Goal: Register for event/course

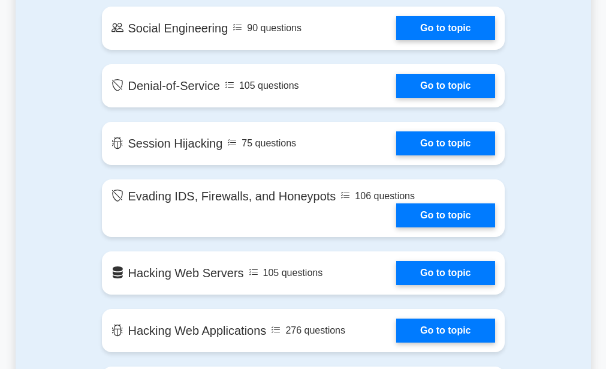
click at [396, 227] on link "Go to topic" at bounding box center [445, 215] width 98 height 24
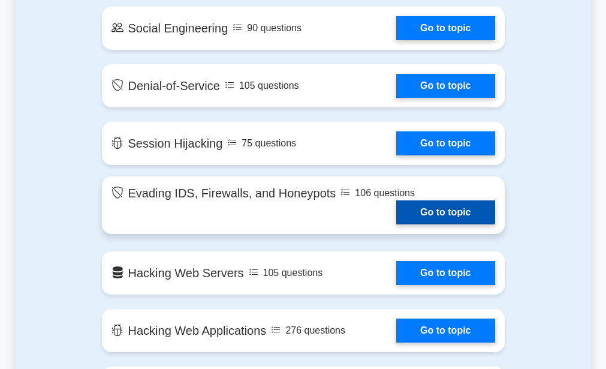
click at [396, 224] on link "Go to topic" at bounding box center [445, 212] width 98 height 24
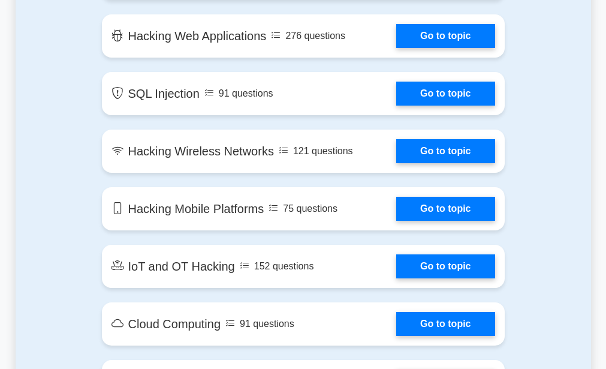
scroll to position [1420, 0]
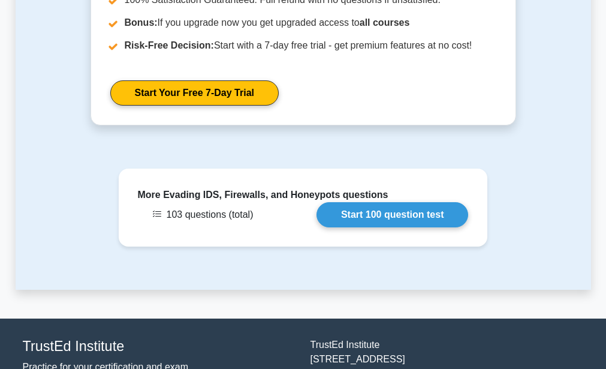
scroll to position [1445, 0]
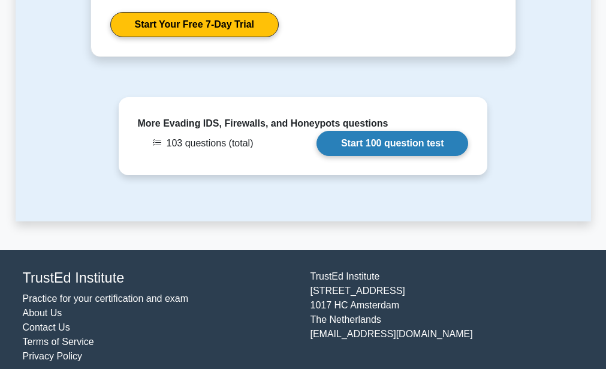
click at [402, 137] on link "Start 100 question test" at bounding box center [393, 143] width 152 height 25
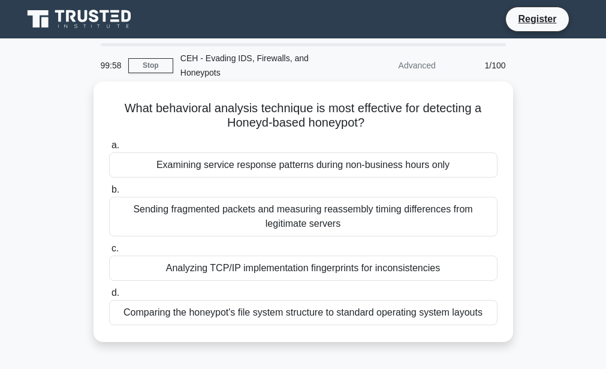
click at [277, 176] on div "Examining service response patterns during non-business hours only" at bounding box center [303, 164] width 388 height 25
click at [109, 149] on input "a. Examining service response patterns during non-business hours only" at bounding box center [109, 145] width 0 height 8
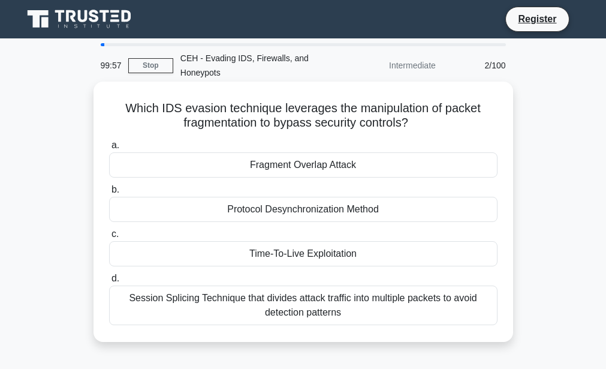
click at [297, 207] on div "Protocol Desynchronization Method" at bounding box center [303, 209] width 388 height 25
click at [109, 194] on input "b. Protocol Desynchronization Method" at bounding box center [109, 190] width 0 height 8
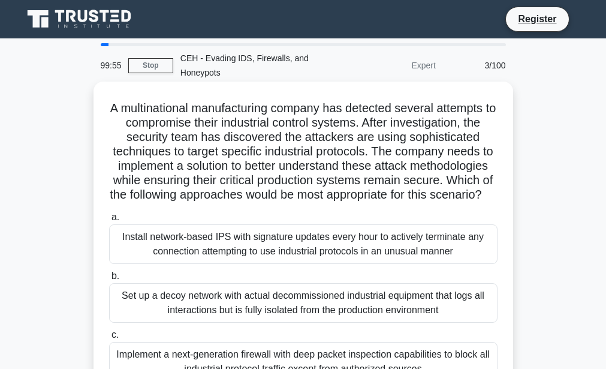
click at [287, 264] on div "Install network-based IPS with signature updates every hour to actively termina…" at bounding box center [303, 244] width 388 height 40
click at [109, 221] on input "a. Install network-based IPS with signature updates every hour to actively term…" at bounding box center [109, 217] width 0 height 8
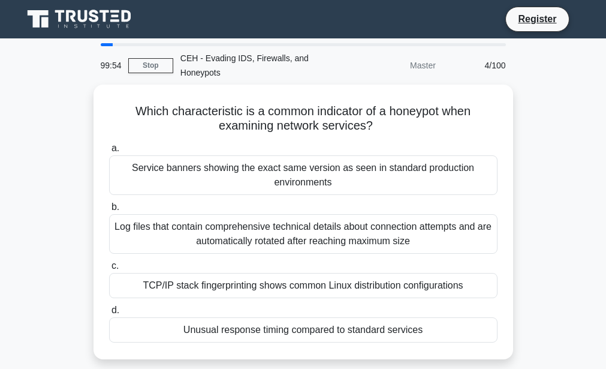
click at [287, 266] on label "c. TCP/IP stack fingerprinting shows common Linux distribution configurations" at bounding box center [303, 278] width 388 height 40
click at [109, 266] on input "c. TCP/IP stack fingerprinting shows common Linux distribution configurations" at bounding box center [109, 266] width 0 height 8
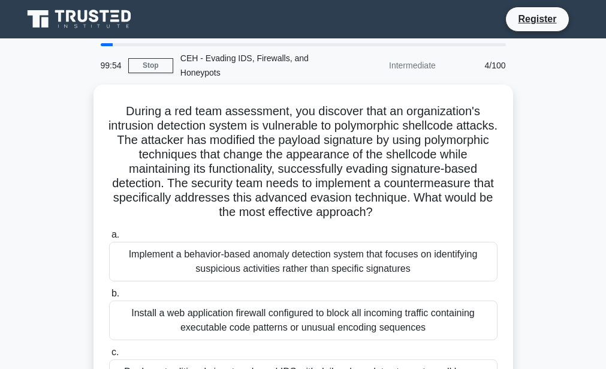
click at [287, 266] on div "Implement a behavior-based anomaly detection system that focuses on identifying…" at bounding box center [303, 262] width 388 height 40
click at [109, 239] on input "a. Implement a behavior-based anomaly detection system that focuses on identify…" at bounding box center [109, 235] width 0 height 8
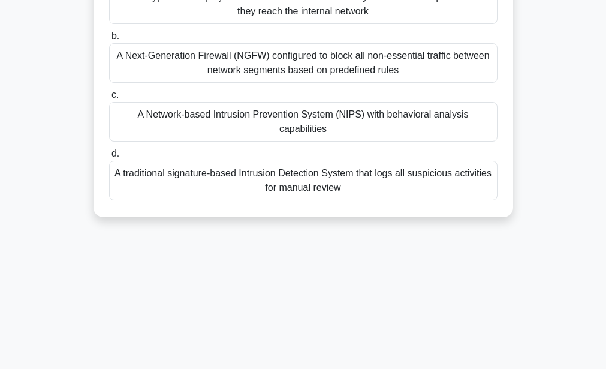
scroll to position [279, 0]
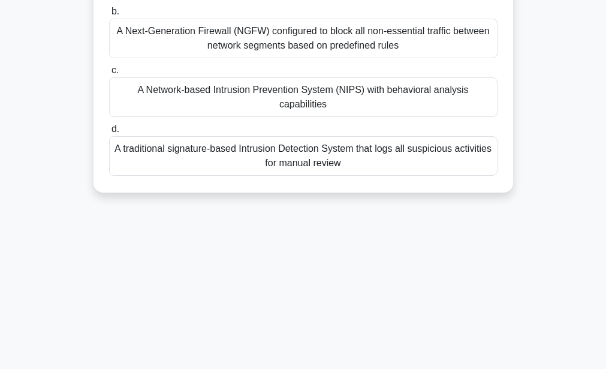
click at [288, 97] on div "A Network-based Intrusion Prevention System (NIPS) with behavioral analysis cap…" at bounding box center [303, 97] width 388 height 40
click at [109, 74] on input "c. A Network-based Intrusion Prevention System (NIPS) with behavioral analysis …" at bounding box center [109, 71] width 0 height 8
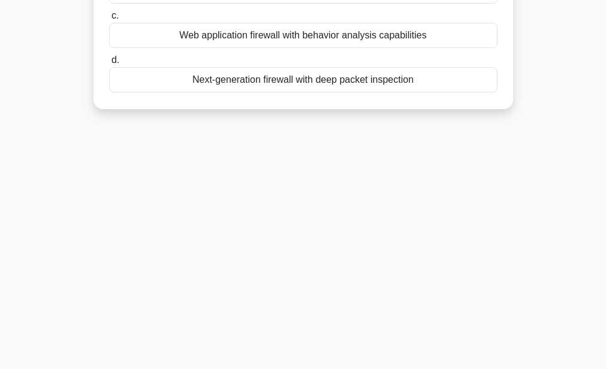
scroll to position [113, 0]
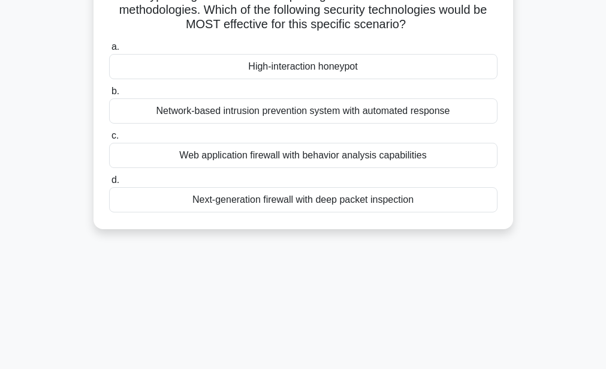
click at [288, 97] on div "a. High-interaction honeypot b. Network-based intrusion prevention system with …" at bounding box center [303, 125] width 403 height 177
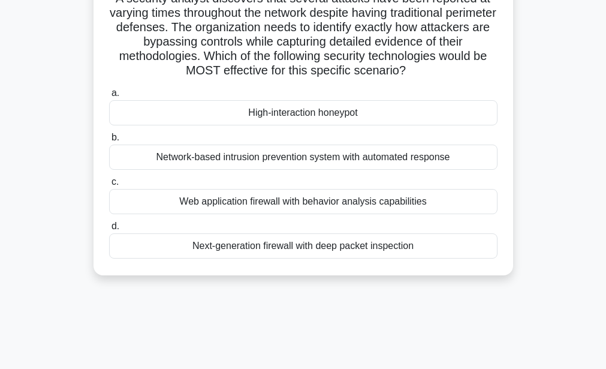
scroll to position [0, 0]
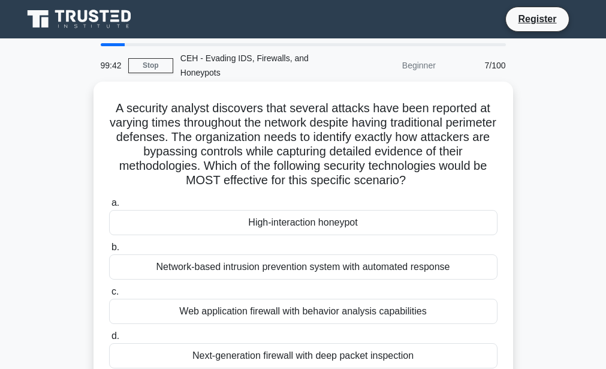
click at [296, 269] on div "Network-based intrusion prevention system with automated response" at bounding box center [303, 266] width 388 height 25
click at [109, 251] on input "b. Network-based intrusion prevention system with automated response" at bounding box center [109, 247] width 0 height 8
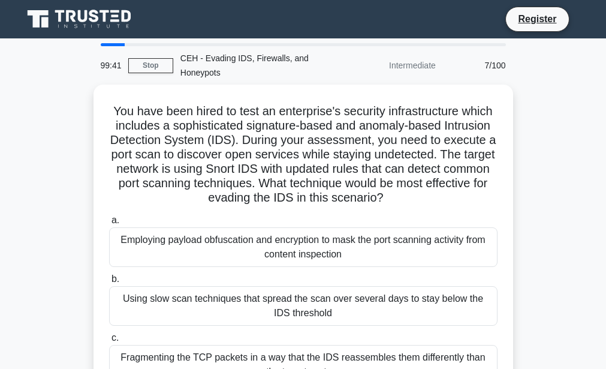
click at [296, 269] on div "a. Employing payload obfuscation and encryption to mask the port scanning activ…" at bounding box center [303, 327] width 403 height 235
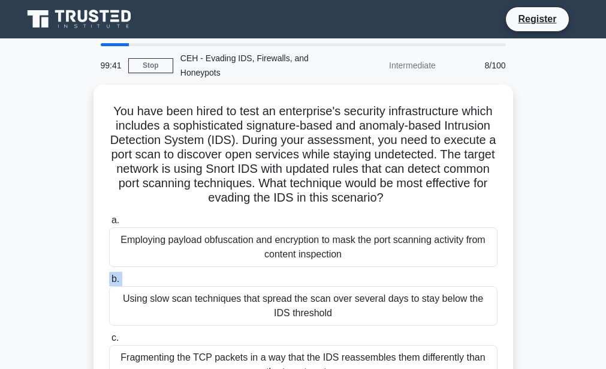
click at [296, 269] on div "a. Employing payload obfuscation and encryption to mask the port scanning activ…" at bounding box center [303, 327] width 403 height 235
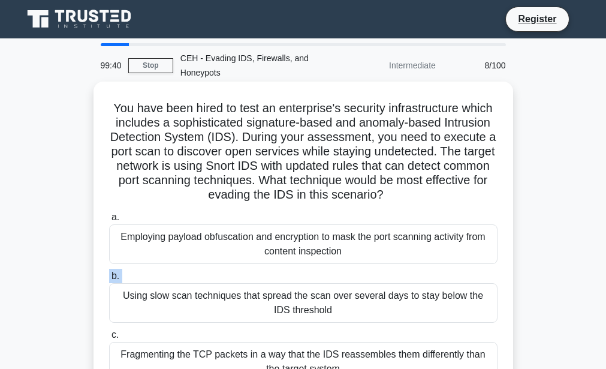
click at [299, 254] on div "Employing payload obfuscation and encryption to mask the port scanning activity…" at bounding box center [303, 244] width 388 height 40
click at [109, 221] on input "a. Employing payload obfuscation and encryption to mask the port scanning activ…" at bounding box center [109, 217] width 0 height 8
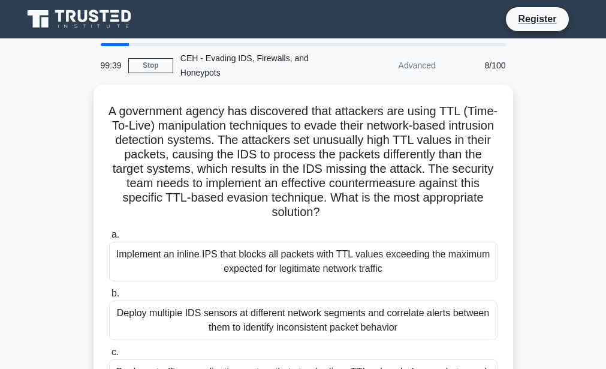
click at [299, 254] on div "Implement an inline IPS that blocks all packets with TTL values exceeding the m…" at bounding box center [303, 262] width 388 height 40
click at [109, 239] on input "a. Implement an inline IPS that blocks all packets with TTL values exceeding th…" at bounding box center [109, 235] width 0 height 8
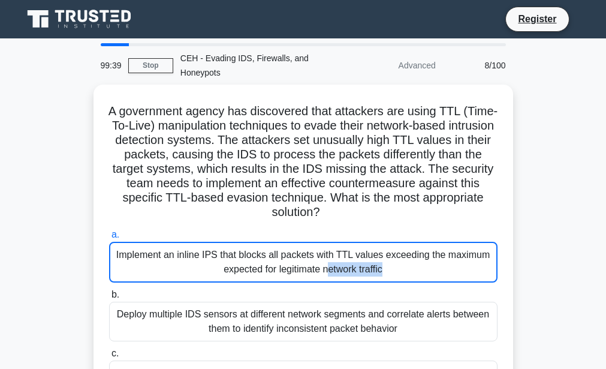
click at [299, 254] on div "Implement an inline IPS that blocks all packets with TTL values exceeding the m…" at bounding box center [303, 262] width 388 height 41
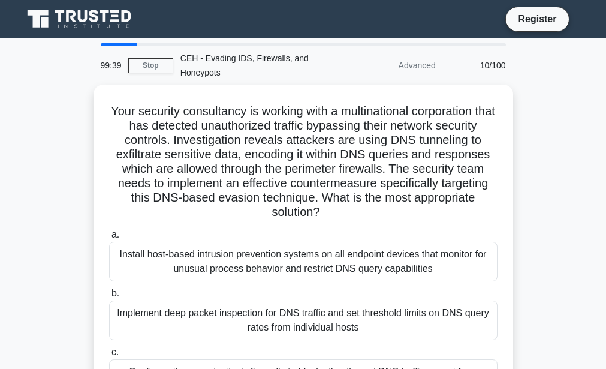
click at [299, 254] on div "Install host-based intrusion prevention systems on all endpoint devices that mo…" at bounding box center [303, 262] width 388 height 40
click at [109, 239] on input "a. Install host-based intrusion prevention systems on all endpoint devices that…" at bounding box center [109, 235] width 0 height 8
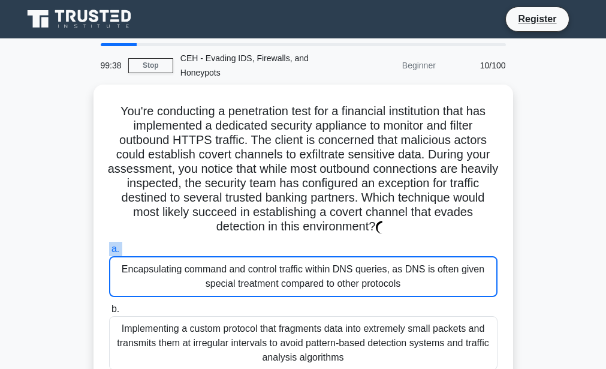
click at [299, 254] on label "a. Encapsulating command and control traffic within DNS queries, as DNS is ofte…" at bounding box center [303, 269] width 388 height 55
click at [109, 253] on input "a. Encapsulating command and control traffic within DNS queries, as DNS is ofte…" at bounding box center [109, 249] width 0 height 8
click at [299, 256] on div "Encapsulating command and control traffic within DNS queries, as DNS is often g…" at bounding box center [303, 276] width 388 height 41
click at [109, 253] on input "a. Encapsulating command and control traffic within DNS queries, as DNS is ofte…" at bounding box center [109, 249] width 0 height 8
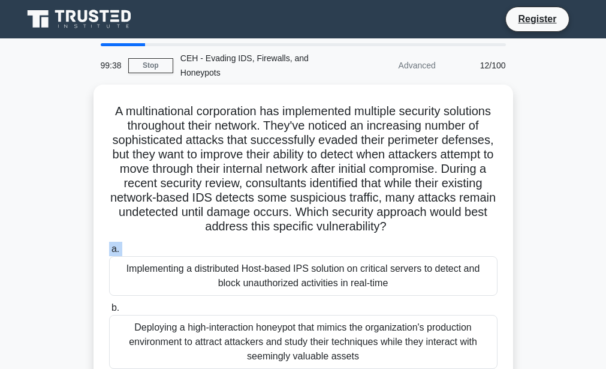
click at [299, 254] on label "a. Implementing a distributed Host-based IPS solution on critical servers to de…" at bounding box center [303, 269] width 388 height 54
click at [109, 253] on input "a. Implementing a distributed Host-based IPS solution on critical servers to de…" at bounding box center [109, 249] width 0 height 8
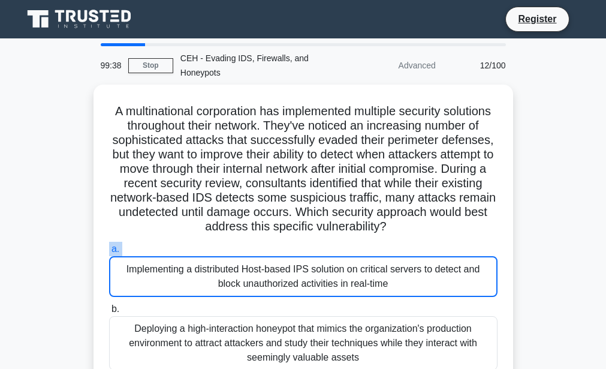
click at [299, 254] on label "a. Implementing a distributed Host-based IPS solution on critical servers to de…" at bounding box center [303, 269] width 388 height 55
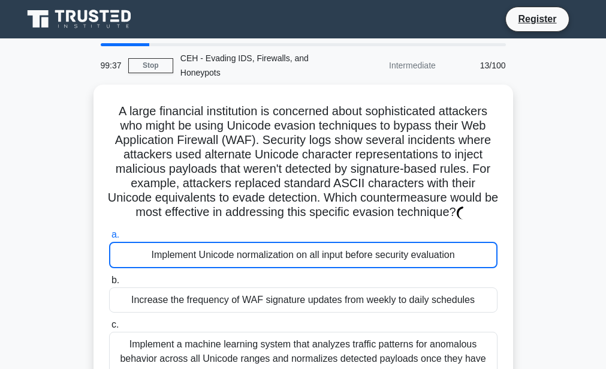
click at [299, 254] on div "Implement Unicode normalization on all input before security evaluation" at bounding box center [303, 255] width 388 height 26
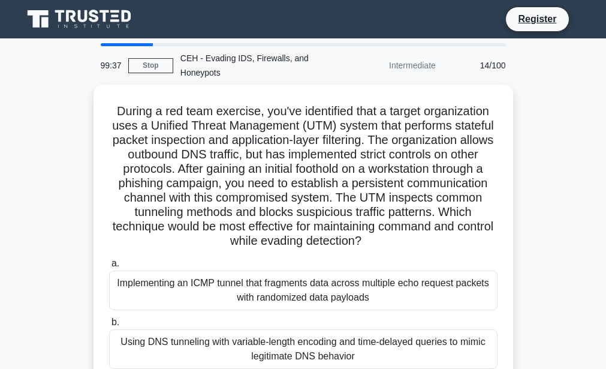
click at [299, 254] on div "a. Implementing an ICMP tunnel that fragments data across multiple echo request…" at bounding box center [303, 371] width 403 height 235
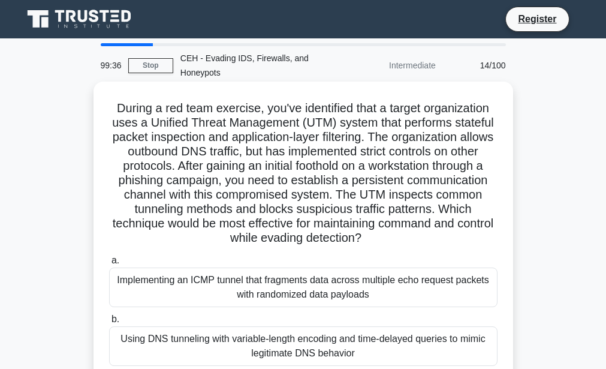
drag, startPoint x: 299, startPoint y: 254, endPoint x: 297, endPoint y: 274, distance: 19.9
click at [297, 274] on label "a. Implementing an ICMP tunnel that fragments data across multiple echo request…" at bounding box center [303, 280] width 388 height 54
click at [109, 264] on input "a. Implementing an ICMP tunnel that fragments data across multiple echo request…" at bounding box center [109, 261] width 0 height 8
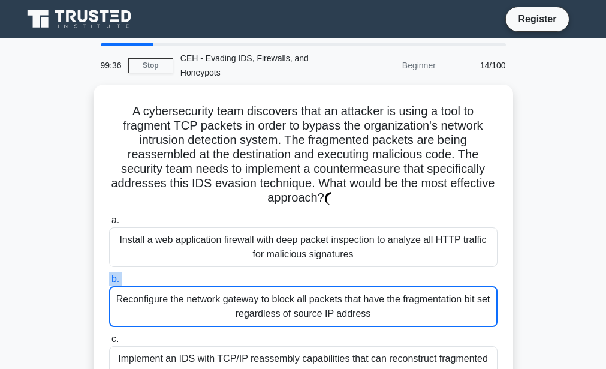
click at [297, 274] on label "b. Reconfigure the network gateway to block all packets that have the fragmenta…" at bounding box center [303, 299] width 388 height 55
click at [109, 275] on input "b. Reconfigure the network gateway to block all packets that have the fragmenta…" at bounding box center [109, 279] width 0 height 8
click at [297, 274] on label "b. Reconfigure the network gateway to block all packets that have the fragmenta…" at bounding box center [303, 299] width 388 height 55
click at [109, 275] on input "b. Reconfigure the network gateway to block all packets that have the fragmenta…" at bounding box center [109, 279] width 0 height 8
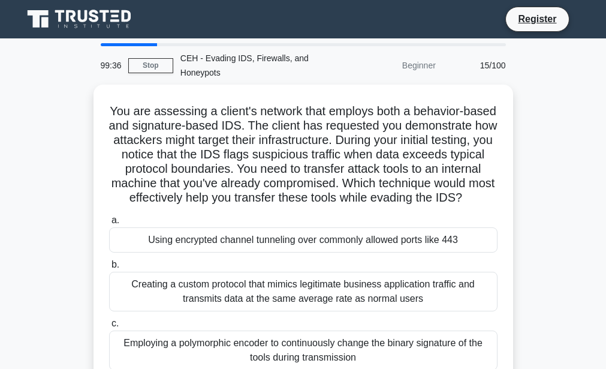
click at [297, 274] on label "b. Creating a custom protocol that mimics legitimate business application traff…" at bounding box center [303, 284] width 388 height 54
click at [109, 269] on input "b. Creating a custom protocol that mimics legitimate business application traff…" at bounding box center [109, 265] width 0 height 8
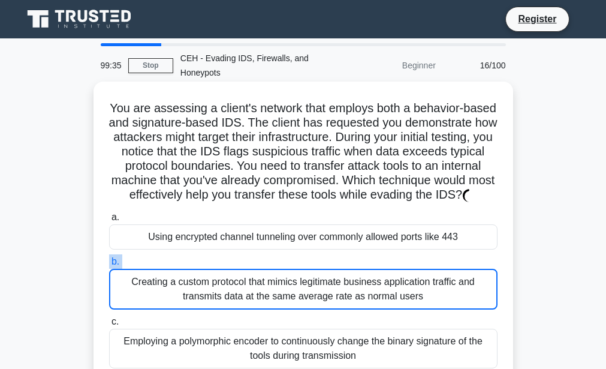
click at [297, 274] on label "b. Creating a custom protocol that mimics legitimate business application traff…" at bounding box center [303, 281] width 388 height 55
click at [109, 266] on input "b. Creating a custom protocol that mimics legitimate business application traff…" at bounding box center [109, 262] width 0 height 8
click at [297, 275] on label "b. Creating a custom protocol that mimics legitimate business application traff…" at bounding box center [303, 281] width 388 height 55
click at [109, 266] on input "b. Creating a custom protocol that mimics legitimate business application traff…" at bounding box center [109, 262] width 0 height 8
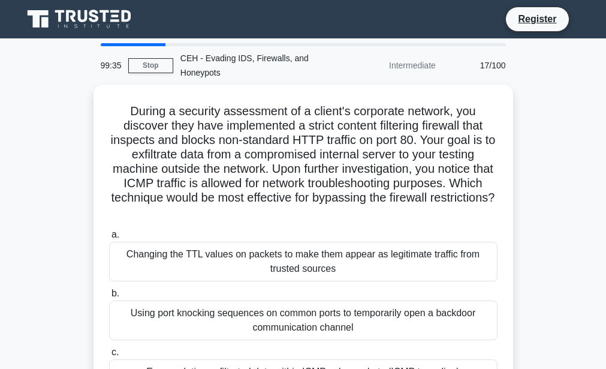
click at [297, 275] on div "Changing the TTL values on packets to make them appear as legitimate traffic fr…" at bounding box center [303, 262] width 388 height 40
click at [109, 239] on input "a. Changing the TTL values on packets to make them appear as legitimate traffic…" at bounding box center [109, 235] width 0 height 8
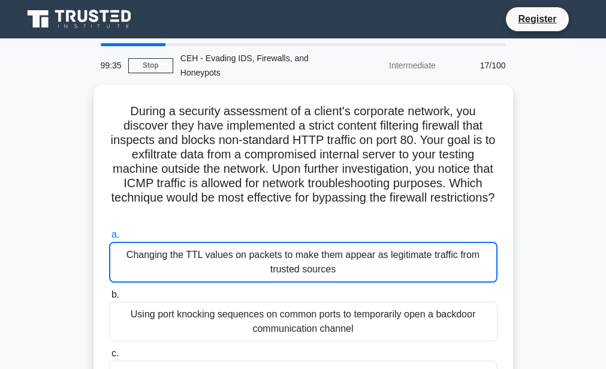
click at [297, 275] on div "Changing the TTL values on packets to make them appear as legitimate traffic fr…" at bounding box center [303, 262] width 388 height 41
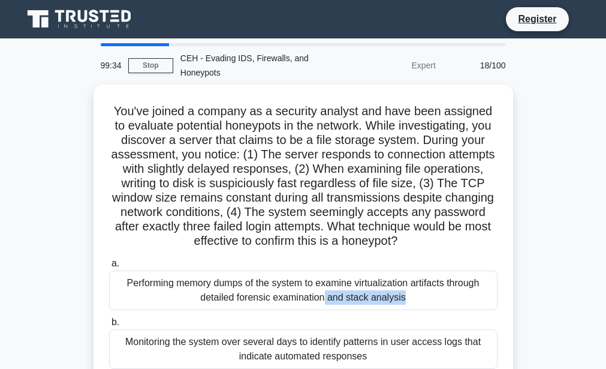
click at [297, 275] on div "Performing memory dumps of the system to examine virtualization artifacts throu…" at bounding box center [303, 290] width 388 height 40
click at [109, 267] on input "a. Performing memory dumps of the system to examine virtualization artifacts th…" at bounding box center [109, 264] width 0 height 8
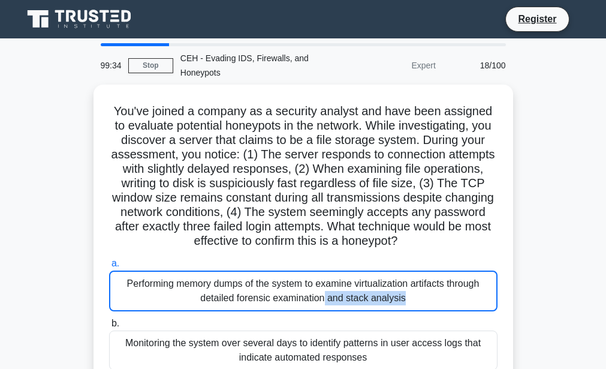
click at [297, 275] on div "Performing memory dumps of the system to examine virtualization artifacts throu…" at bounding box center [303, 290] width 388 height 41
click at [109, 267] on input "a. Performing memory dumps of the system to examine virtualization artifacts th…" at bounding box center [109, 264] width 0 height 8
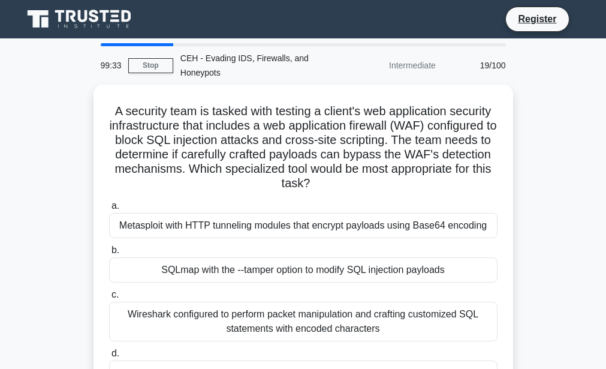
click at [297, 275] on div "SQLmap with the --tamper option to modify SQL injection payloads" at bounding box center [303, 269] width 388 height 25
click at [109, 254] on input "b. SQLmap with the --tamper option to modify SQL injection payloads" at bounding box center [109, 250] width 0 height 8
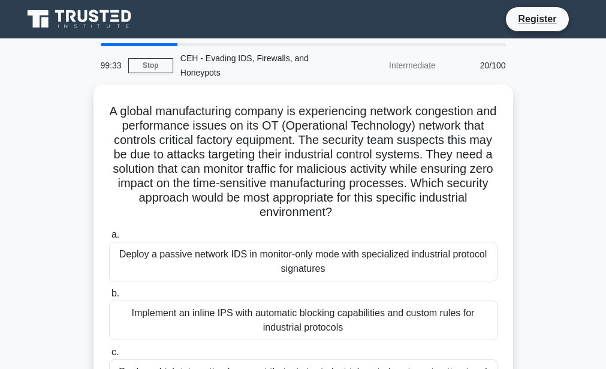
click at [297, 274] on div "Deploy a passive network IDS in monitor-only mode with specialized industrial p…" at bounding box center [303, 262] width 388 height 40
click at [109, 239] on input "a. Deploy a passive network IDS in monitor-only mode with specialized industria…" at bounding box center [109, 235] width 0 height 8
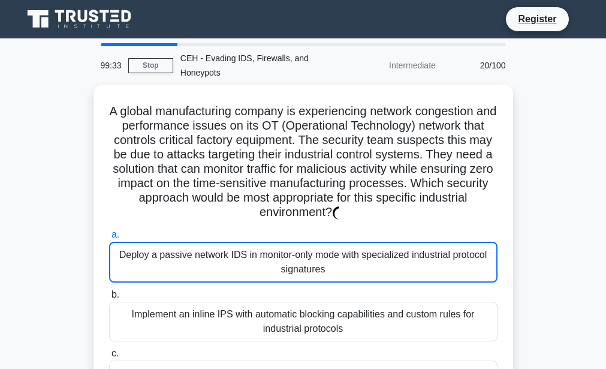
click at [297, 274] on div "Deploy a passive network IDS in monitor-only mode with specialized industrial p…" at bounding box center [303, 262] width 388 height 41
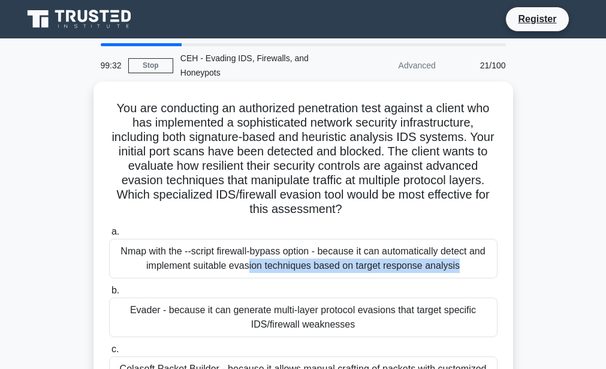
click at [298, 274] on div "Nmap with the --script firewall-bypass option - because it can automatically de…" at bounding box center [303, 259] width 388 height 40
click at [109, 236] on input "a. Nmap with the --script firewall-bypass option - because it can automatically…" at bounding box center [109, 232] width 0 height 8
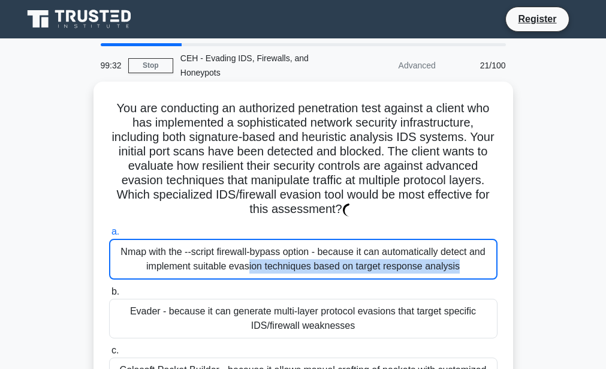
click at [298, 274] on div "Nmap with the --script firewall-bypass option - because it can automatically de…" at bounding box center [303, 259] width 388 height 41
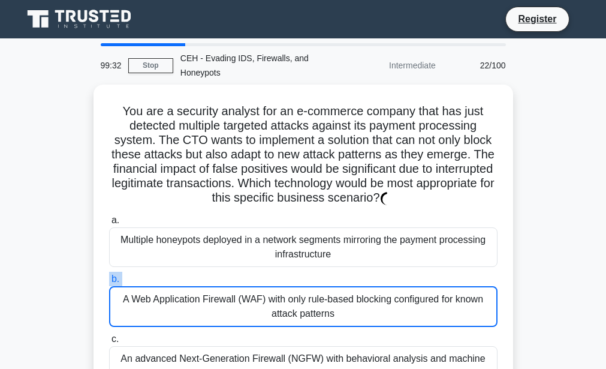
click at [298, 274] on label "b. A Web Application Firewall (WAF) with only rule-based blocking configured fo…" at bounding box center [303, 299] width 388 height 55
click at [109, 275] on input "b. A Web Application Firewall (WAF) with only rule-based blocking configured fo…" at bounding box center [109, 279] width 0 height 8
click at [298, 274] on label "b. A Web Application Firewall (WAF) with only rule-based blocking configured fo…" at bounding box center [303, 299] width 388 height 55
click at [109, 275] on input "b. A Web Application Firewall (WAF) with only rule-based blocking configured fo…" at bounding box center [109, 279] width 0 height 8
click at [298, 274] on label "b. A Web Application Firewall (WAF) with only rule-based blocking configured fo…" at bounding box center [303, 299] width 388 height 55
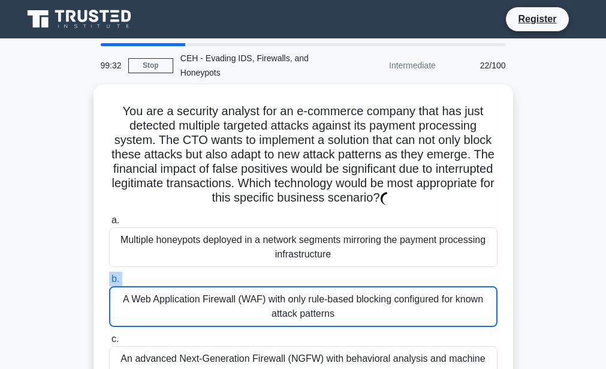
click at [109, 275] on input "b. A Web Application Firewall (WAF) with only rule-based blocking configured fo…" at bounding box center [109, 279] width 0 height 8
click at [298, 274] on label "b. A Web Application Firewall (WAF) with only rule-based blocking configured fo…" at bounding box center [303, 299] width 388 height 55
click at [109, 275] on input "b. A Web Application Firewall (WAF) with only rule-based blocking configured fo…" at bounding box center [109, 279] width 0 height 8
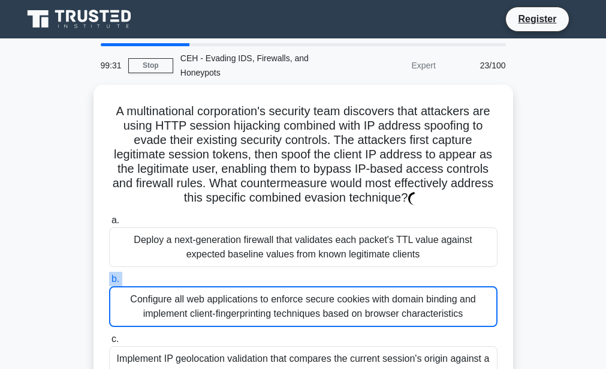
click at [298, 274] on label "b. Configure all web applications to enforce secure cookies with domain binding…" at bounding box center [303, 299] width 388 height 55
click at [109, 275] on input "b. Configure all web applications to enforce secure cookies with domain binding…" at bounding box center [109, 279] width 0 height 8
click at [298, 274] on label "b. Configure all web applications to enforce secure cookies with domain binding…" at bounding box center [303, 299] width 388 height 55
click at [109, 275] on input "b. Configure all web applications to enforce secure cookies with domain binding…" at bounding box center [109, 279] width 0 height 8
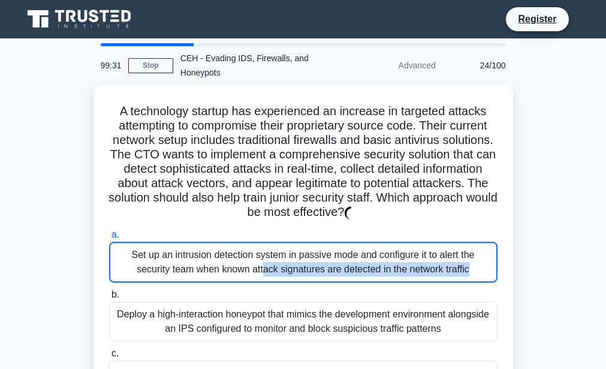
click at [298, 274] on div "Set up an intrusion detection system in passive mode and configure it to alert …" at bounding box center [303, 262] width 388 height 41
click at [109, 239] on input "a. Set up an intrusion detection system in passive mode and configure it to ale…" at bounding box center [109, 235] width 0 height 8
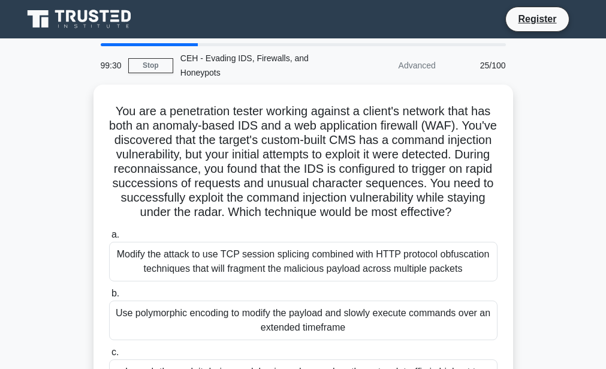
click at [298, 274] on div "Modify the attack to use TCP session splicing combined with HTTP protocol obfus…" at bounding box center [303, 262] width 388 height 40
click at [109, 239] on input "a. Modify the attack to use TCP session splicing combined with HTTP protocol ob…" at bounding box center [109, 235] width 0 height 8
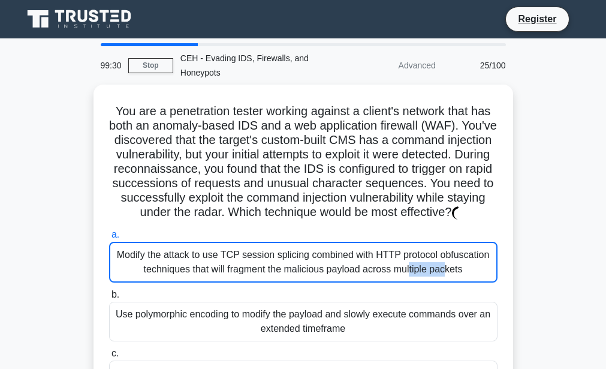
click at [298, 274] on div "Modify the attack to use TCP session splicing combined with HTTP protocol obfus…" at bounding box center [303, 262] width 388 height 41
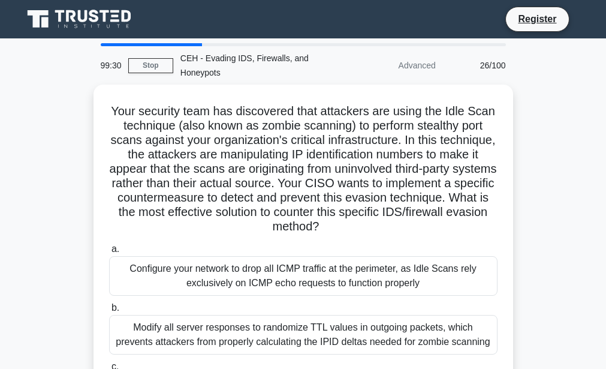
click at [298, 274] on div "Configure your network to drop all ICMP traffic at the perimeter, as Idle Scans…" at bounding box center [303, 276] width 388 height 40
click at [109, 253] on input "a. Configure your network to drop all ICMP traffic at the perimeter, as Idle Sc…" at bounding box center [109, 249] width 0 height 8
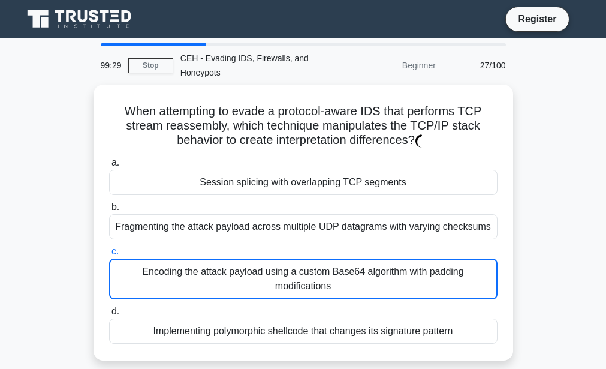
click at [298, 274] on div "Encoding the attack payload using a custom Base64 algorithm with padding modifi…" at bounding box center [303, 278] width 388 height 41
click at [109, 255] on input "c. Encoding the attack payload using a custom Base64 algorithm with padding mod…" at bounding box center [109, 252] width 0 height 8
click at [298, 274] on div "Encoding the attack payload using a custom Base64 algorithm with padding modifi…" at bounding box center [303, 278] width 388 height 41
click at [109, 255] on input "c. Encoding the attack payload using a custom Base64 algorithm with padding mod…" at bounding box center [109, 252] width 0 height 8
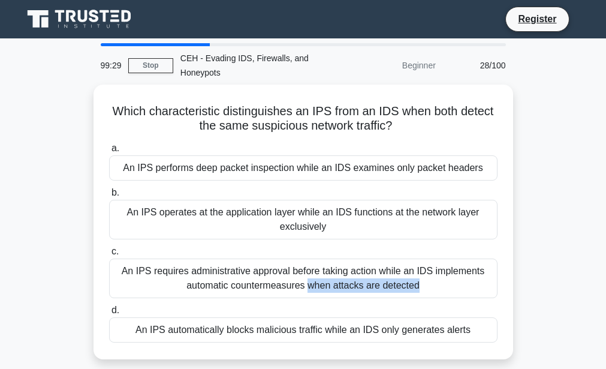
click at [298, 274] on div "An IPS requires administrative approval before taking action while an IDS imple…" at bounding box center [303, 278] width 388 height 40
click at [109, 255] on input "c. An IPS requires administrative approval before taking action while an IDS im…" at bounding box center [109, 252] width 0 height 8
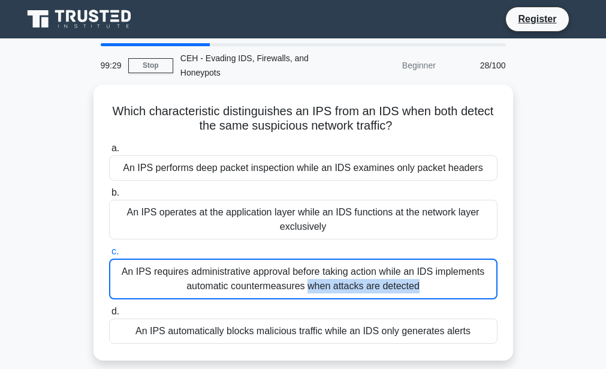
click at [298, 274] on div "An IPS requires administrative approval before taking action while an IDS imple…" at bounding box center [303, 278] width 388 height 41
click at [109, 255] on input "c. An IPS requires administrative approval before taking action while an IDS im…" at bounding box center [109, 252] width 0 height 8
click at [298, 274] on div "An IPS requires administrative approval before taking action while an IDS imple…" at bounding box center [303, 278] width 388 height 41
click at [109, 255] on input "c. An IPS requires administrative approval before taking action while an IDS im…" at bounding box center [109, 252] width 0 height 8
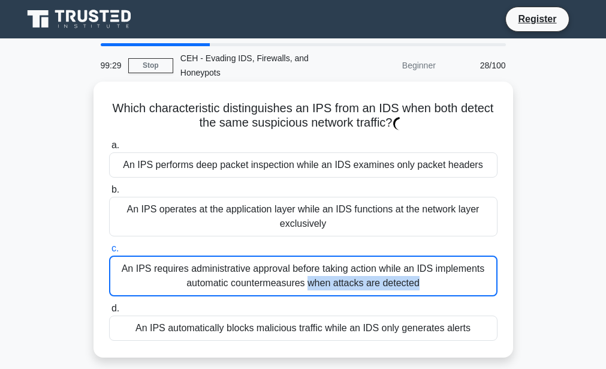
click at [298, 274] on div "An IPS requires administrative approval before taking action while an IDS imple…" at bounding box center [303, 275] width 388 height 41
click at [109, 252] on input "c. An IPS requires administrative approval before taking action while an IDS im…" at bounding box center [109, 249] width 0 height 8
click at [298, 274] on div "An IPS requires administrative approval before taking action while an IDS imple…" at bounding box center [303, 275] width 388 height 41
click at [109, 252] on input "c. An IPS requires administrative approval before taking action while an IDS im…" at bounding box center [109, 249] width 0 height 8
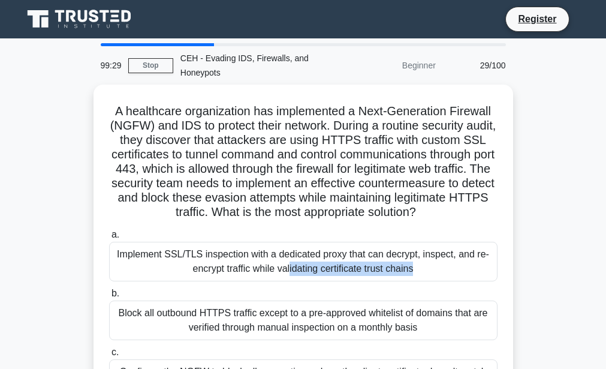
click at [298, 274] on div "Implement SSL/TLS inspection with a dedicated proxy that can decrypt, inspect, …" at bounding box center [303, 262] width 388 height 40
click at [109, 239] on input "a. Implement SSL/TLS inspection with a dedicated proxy that can decrypt, inspec…" at bounding box center [109, 235] width 0 height 8
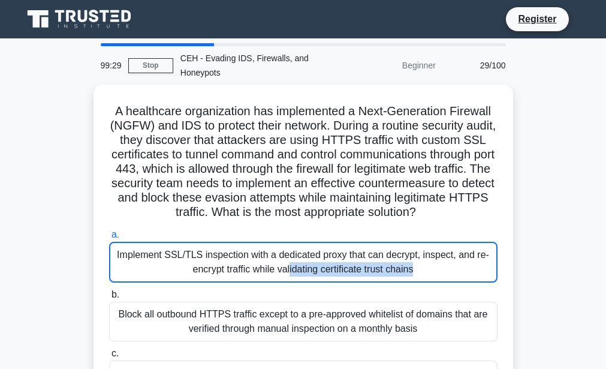
click at [298, 274] on div "Implement SSL/TLS inspection with a dedicated proxy that can decrypt, inspect, …" at bounding box center [303, 262] width 388 height 41
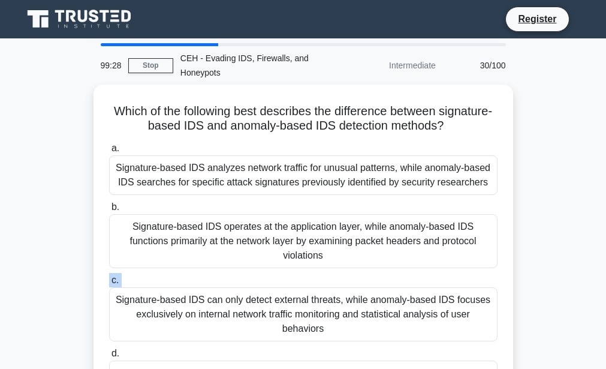
click at [298, 274] on label "c. Signature-based IDS can only detect external threats, while anomaly-based ID…" at bounding box center [303, 307] width 388 height 68
click at [109, 276] on input "c. Signature-based IDS can only detect external threats, while anomaly-based ID…" at bounding box center [109, 280] width 0 height 8
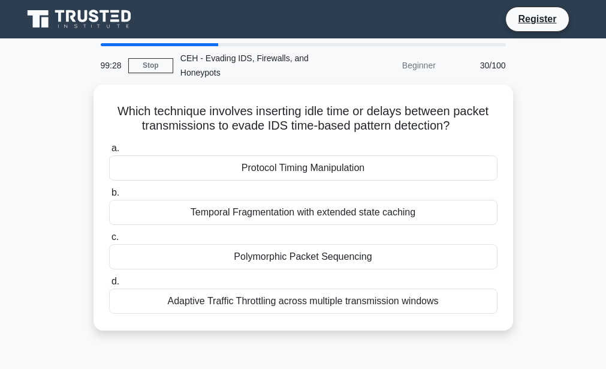
click at [298, 274] on div "a. Protocol Timing Manipulation b. Temporal Fragmentation with extended state c…" at bounding box center [303, 226] width 403 height 177
click at [298, 274] on label "d. Adaptive Traffic Throttling across multiple transmission windows" at bounding box center [303, 294] width 388 height 40
click at [109, 278] on input "d. Adaptive Traffic Throttling across multiple transmission windows" at bounding box center [109, 282] width 0 height 8
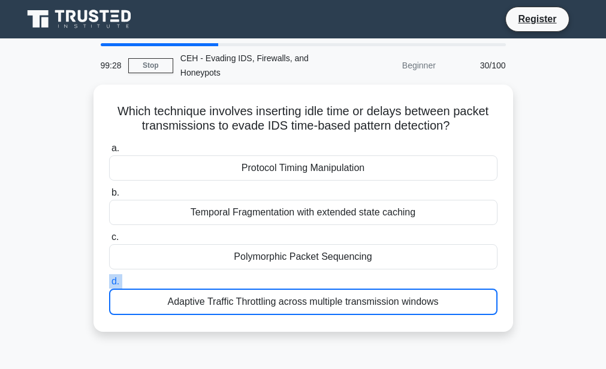
click at [298, 274] on label "d. Adaptive Traffic Throttling across multiple transmission windows" at bounding box center [303, 294] width 388 height 41
click at [109, 278] on input "d. Adaptive Traffic Throttling across multiple transmission windows" at bounding box center [109, 282] width 0 height 8
click at [298, 274] on label "d. Adaptive Traffic Throttling across multiple transmission windows" at bounding box center [303, 294] width 388 height 41
click at [109, 278] on input "d. Adaptive Traffic Throttling across multiple transmission windows" at bounding box center [109, 282] width 0 height 8
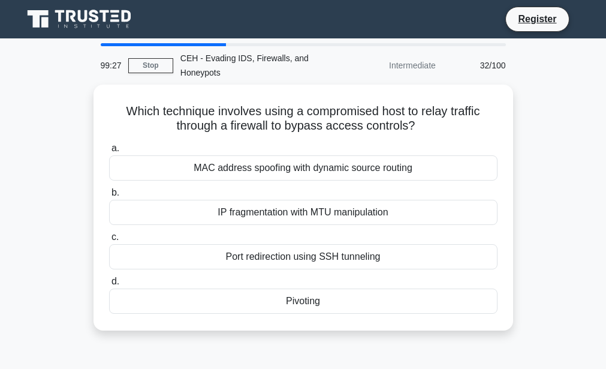
click at [298, 274] on label "d. Pivoting" at bounding box center [303, 294] width 388 height 40
click at [109, 278] on input "d. Pivoting" at bounding box center [109, 282] width 0 height 8
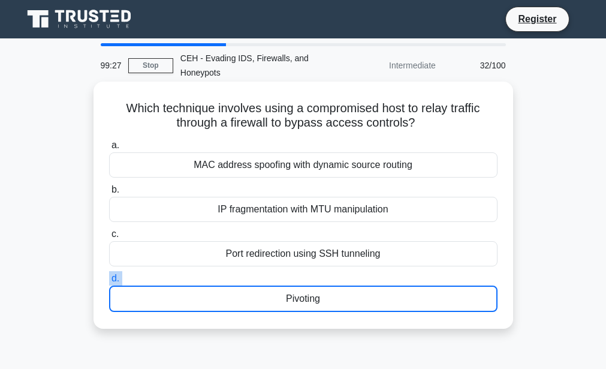
click at [298, 273] on label "d. Pivoting" at bounding box center [303, 291] width 388 height 41
click at [109, 275] on input "d. Pivoting" at bounding box center [109, 279] width 0 height 8
click at [298, 273] on label "d. Pivoting" at bounding box center [303, 291] width 388 height 41
click at [109, 275] on input "d. Pivoting" at bounding box center [109, 279] width 0 height 8
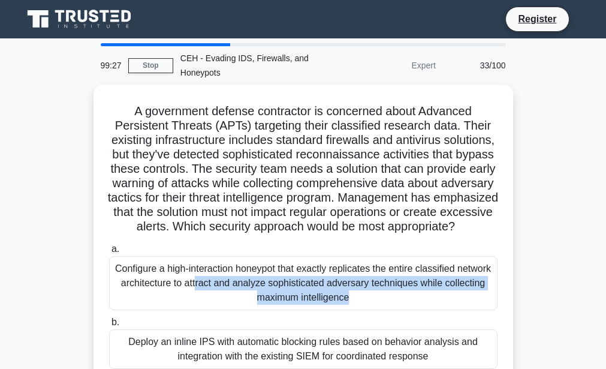
click at [298, 273] on div "Configure a high-interaction honeypot that exactly replicates the entire classi…" at bounding box center [303, 283] width 388 height 54
click at [109, 253] on input "a. Configure a high-interaction honeypot that exactly replicates the entire cla…" at bounding box center [109, 249] width 0 height 8
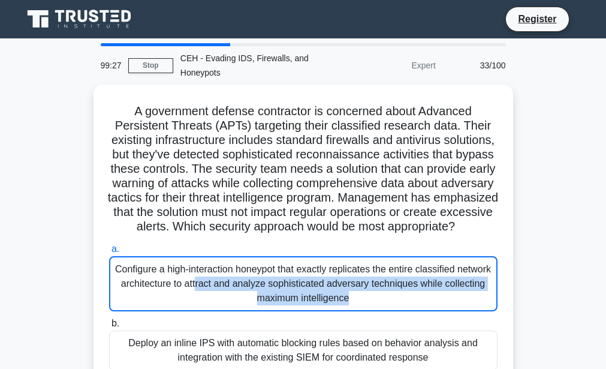
click at [298, 273] on div "Configure a high-interaction honeypot that exactly replicates the entire classi…" at bounding box center [303, 283] width 388 height 55
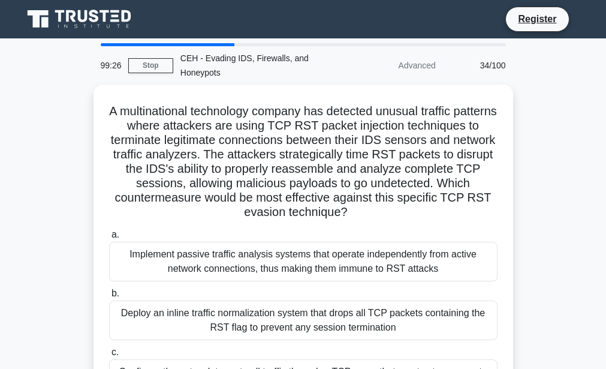
click at [298, 273] on div "Implement passive traffic analysis systems that operate independently from acti…" at bounding box center [303, 262] width 388 height 40
click at [109, 239] on input "a. Implement passive traffic analysis systems that operate independently from a…" at bounding box center [109, 235] width 0 height 8
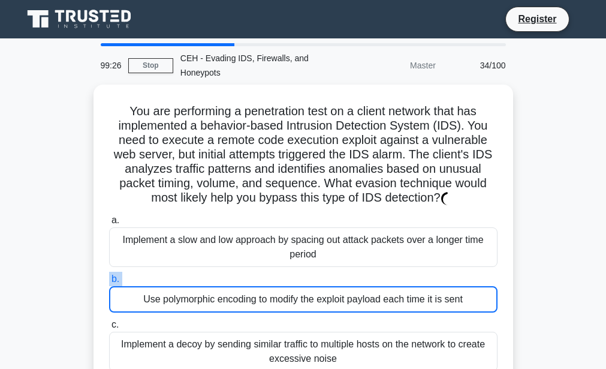
click at [298, 273] on label "b. Use polymorphic encoding to modify the exploit payload each time it is sent" at bounding box center [303, 292] width 388 height 41
click at [109, 275] on input "b. Use polymorphic encoding to modify the exploit payload each time it is sent" at bounding box center [109, 279] width 0 height 8
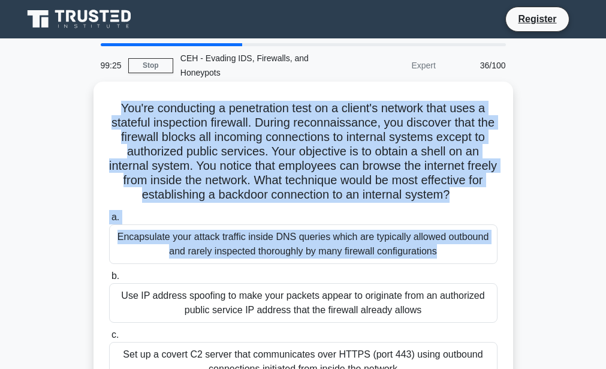
click at [298, 264] on div "Encapsulate your attack traffic inside DNS queries which are typically allowed …" at bounding box center [303, 244] width 388 height 40
click at [109, 221] on input "a. Encapsulate your attack traffic inside DNS queries which are typically allow…" at bounding box center [109, 217] width 0 height 8
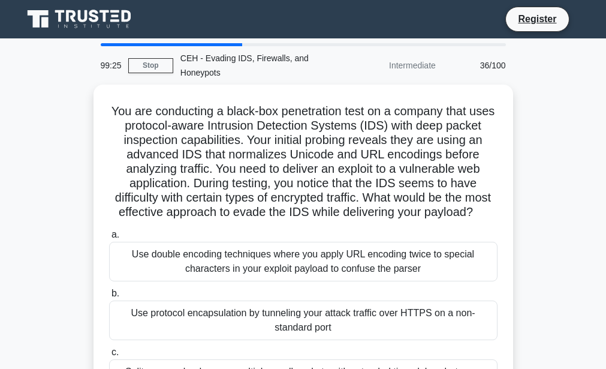
click at [298, 273] on div "Use double encoding techniques where you apply URL encoding twice to special ch…" at bounding box center [303, 262] width 388 height 40
click at [109, 239] on input "a. Use double encoding techniques where you apply URL encoding twice to special…" at bounding box center [109, 235] width 0 height 8
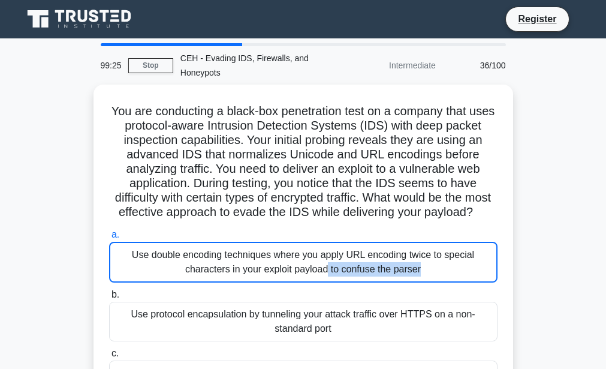
click at [298, 273] on div "Use double encoding techniques where you apply URL encoding twice to special ch…" at bounding box center [303, 262] width 388 height 41
click at [109, 239] on input "a. Use double encoding techniques where you apply URL encoding twice to special…" at bounding box center [109, 235] width 0 height 8
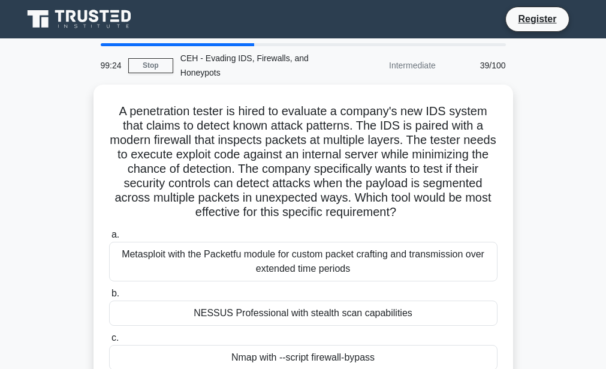
click at [298, 273] on div "Metasploit with the Packetfu module for custom packet crafting and transmission…" at bounding box center [303, 262] width 388 height 40
click at [109, 239] on input "a. Metasploit with the Packetfu module for custom packet crafting and transmiss…" at bounding box center [109, 235] width 0 height 8
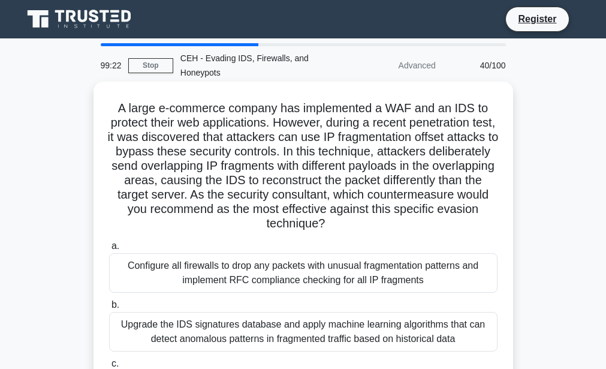
drag, startPoint x: 298, startPoint y: 273, endPoint x: 162, endPoint y: 280, distance: 135.7
click at [162, 280] on div "Configure all firewalls to drop any packets with unusual fragmentation patterns…" at bounding box center [303, 273] width 388 height 40
click at [109, 250] on input "a. Configure all firewalls to drop any packets with unusual fragmentation patte…" at bounding box center [109, 246] width 0 height 8
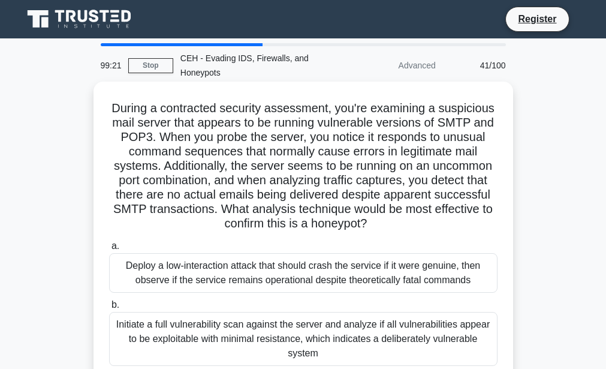
click at [162, 280] on div "Deploy a low-interaction attack that should crash the service if it were genuin…" at bounding box center [303, 273] width 388 height 40
click at [109, 250] on input "a. Deploy a low-interaction attack that should crash the service if it were gen…" at bounding box center [109, 246] width 0 height 8
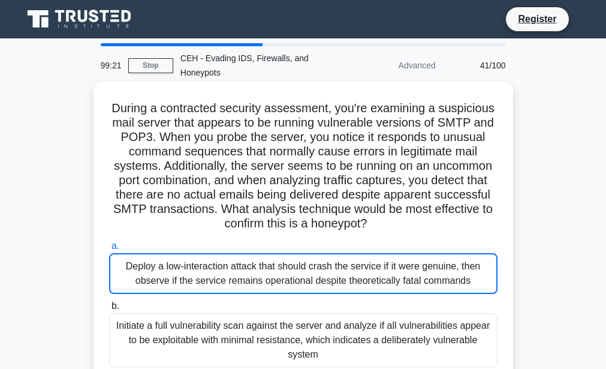
click at [162, 280] on div "Deploy a low-interaction attack that should crash the service if it were genuin…" at bounding box center [303, 273] width 388 height 41
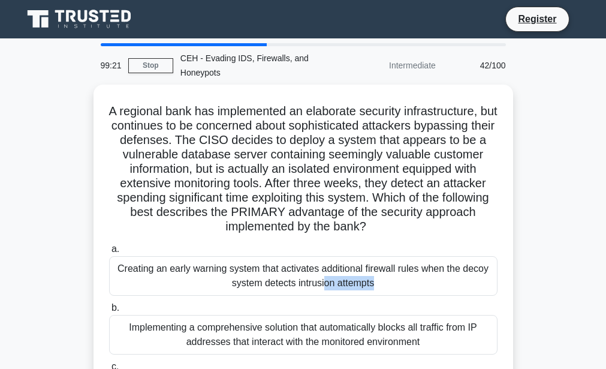
click at [162, 280] on div "Creating an early warning system that activates additional firewall rules when …" at bounding box center [303, 276] width 388 height 40
click at [109, 253] on input "a. Creating an early warning system that activates additional firewall rules wh…" at bounding box center [109, 249] width 0 height 8
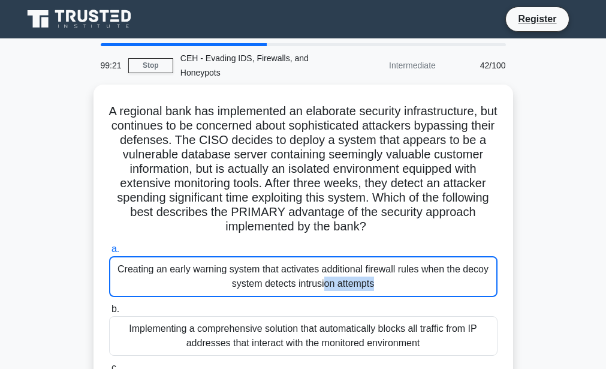
click at [162, 280] on div "Creating an early warning system that activates additional firewall rules when …" at bounding box center [303, 276] width 388 height 41
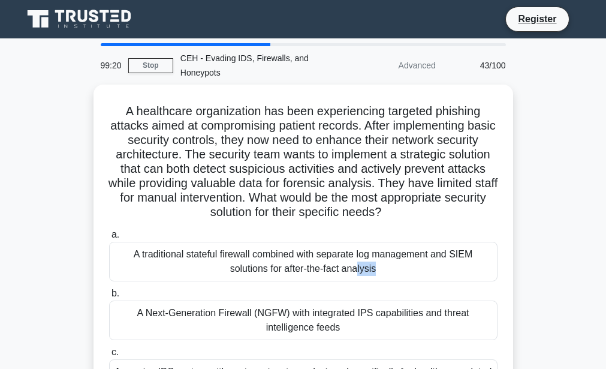
click at [162, 280] on div "a. A traditional stateful firewall combined with separate log management and SI…" at bounding box center [303, 342] width 403 height 235
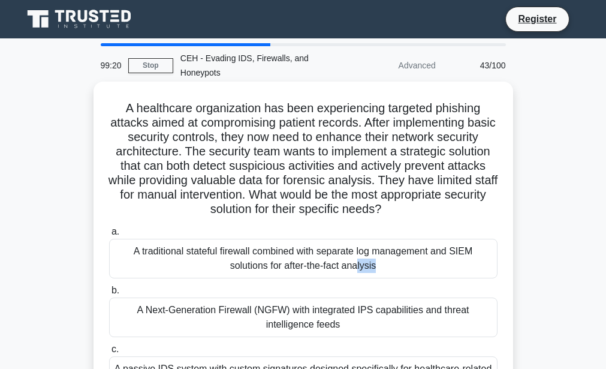
click at [164, 281] on div "a. A traditional stateful firewall combined with separate log management and SI…" at bounding box center [303, 339] width 403 height 235
drag, startPoint x: 164, startPoint y: 282, endPoint x: 170, endPoint y: 263, distance: 20.3
click at [170, 263] on div "a. A traditional stateful firewall combined with separate log management and SI…" at bounding box center [303, 339] width 403 height 235
click at [170, 263] on div "A traditional stateful firewall combined with separate log management and SIEM …" at bounding box center [303, 259] width 388 height 40
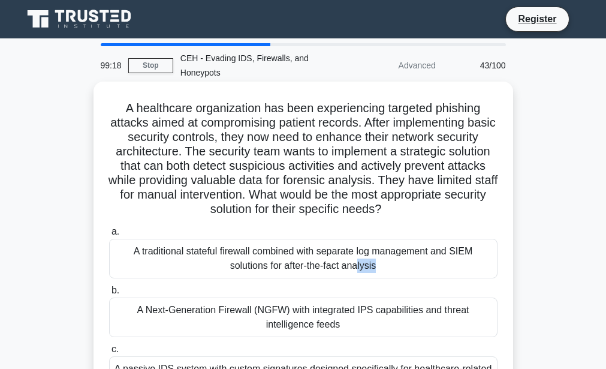
click at [109, 236] on input "a. A traditional stateful firewall combined with separate log management and SI…" at bounding box center [109, 232] width 0 height 8
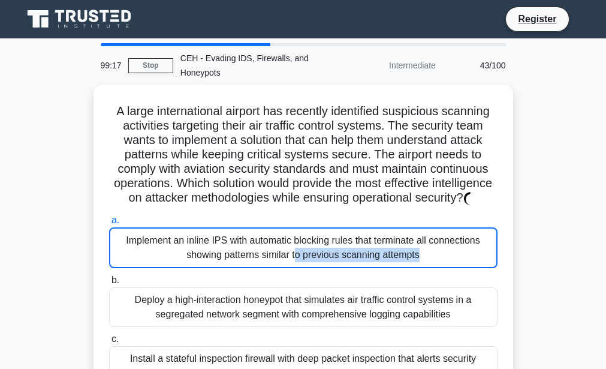
click at [170, 263] on div "Implement an inline IPS with automatic blocking rules that terminate all connec…" at bounding box center [303, 247] width 388 height 41
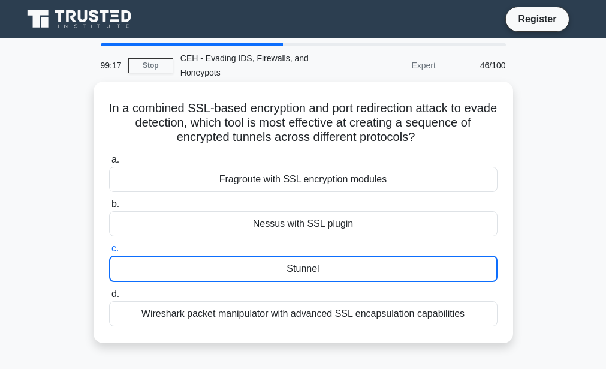
click at [170, 264] on div "Stunnel" at bounding box center [303, 268] width 388 height 26
click at [109, 252] on input "c. Stunnel" at bounding box center [109, 249] width 0 height 8
click at [170, 264] on div "Stunnel" at bounding box center [303, 268] width 388 height 26
click at [109, 252] on input "c. Stunnel" at bounding box center [109, 249] width 0 height 8
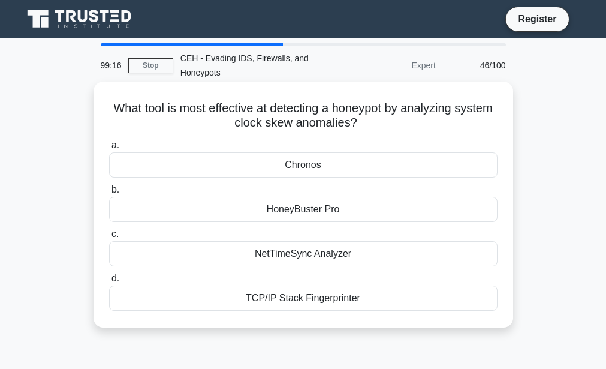
click at [170, 264] on div "NetTimeSync Analyzer" at bounding box center [303, 253] width 388 height 25
click at [109, 238] on input "c. NetTimeSync Analyzer" at bounding box center [109, 234] width 0 height 8
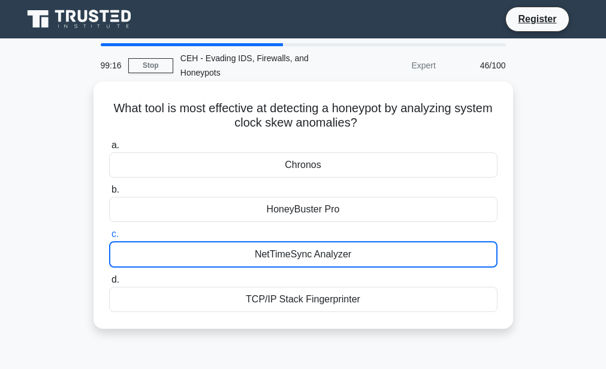
click at [170, 264] on div "NetTimeSync Analyzer" at bounding box center [303, 254] width 388 height 26
click at [109, 238] on input "c. NetTimeSync Analyzer" at bounding box center [109, 234] width 0 height 8
click at [170, 264] on div "NetTimeSync Analyzer" at bounding box center [303, 254] width 388 height 26
click at [109, 238] on input "c. NetTimeSync Analyzer" at bounding box center [109, 234] width 0 height 8
click at [170, 264] on div "NetTimeSync Analyzer" at bounding box center [303, 254] width 388 height 26
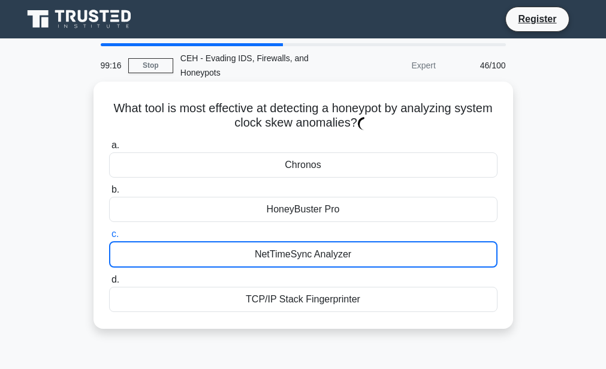
click at [109, 238] on input "c. NetTimeSync Analyzer" at bounding box center [109, 234] width 0 height 8
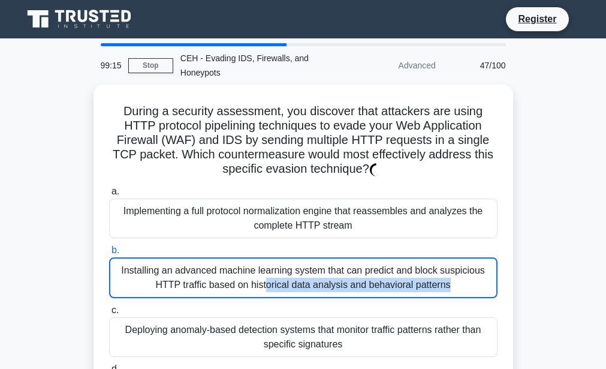
click at [170, 264] on div "Installing an advanced machine learning system that can predict and block suspi…" at bounding box center [303, 277] width 388 height 41
click at [109, 254] on input "b. Installing an advanced machine learning system that can predict and block su…" at bounding box center [109, 250] width 0 height 8
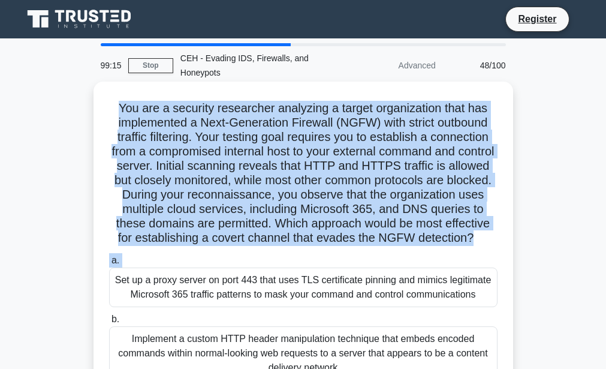
click at [170, 264] on div "You are a security researcher analyzing a target organization that has implemen…" at bounding box center [303, 297] width 410 height 423
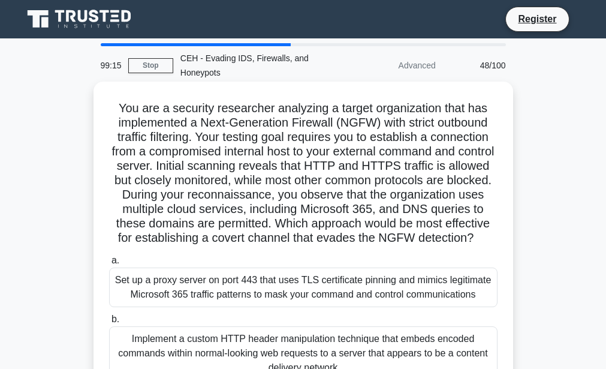
click at [170, 264] on div "You are a security researcher analyzing a target organization that has implemen…" at bounding box center [303, 297] width 410 height 423
click at [164, 290] on div "Set up a proxy server on port 443 that uses TLS certificate pinning and mimics …" at bounding box center [303, 287] width 388 height 40
click at [109, 264] on input "a. Set up a proxy server on port 443 that uses TLS certificate pinning and mimi…" at bounding box center [109, 261] width 0 height 8
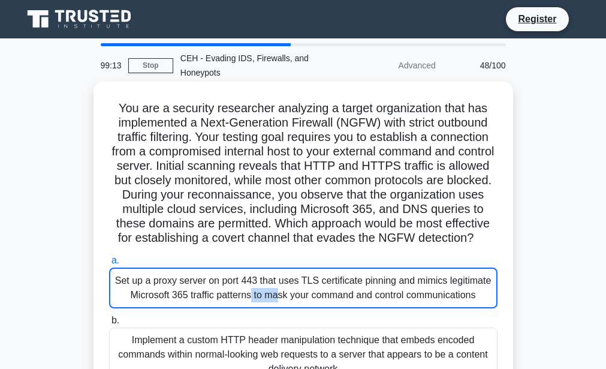
click at [164, 290] on div "Set up a proxy server on port 443 that uses TLS certificate pinning and mimics …" at bounding box center [303, 287] width 388 height 41
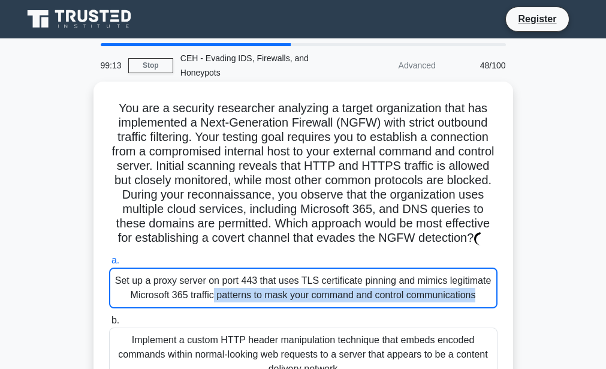
click at [164, 290] on div "Set up a proxy server on port 443 that uses TLS certificate pinning and mimics …" at bounding box center [303, 287] width 388 height 41
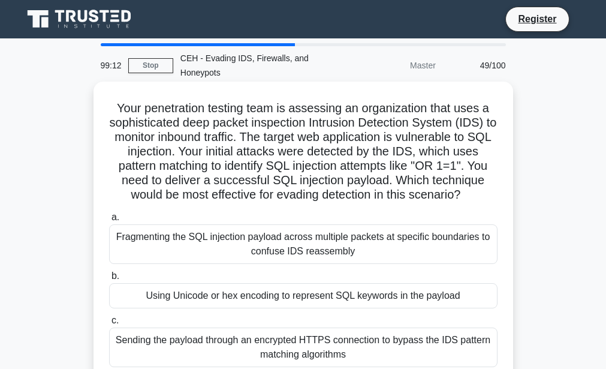
click at [164, 291] on div "Using Unicode or hex encoding to represent SQL keywords in the payload" at bounding box center [303, 295] width 388 height 25
click at [109, 280] on input "b. Using Unicode or hex encoding to represent SQL keywords in the payload" at bounding box center [109, 276] width 0 height 8
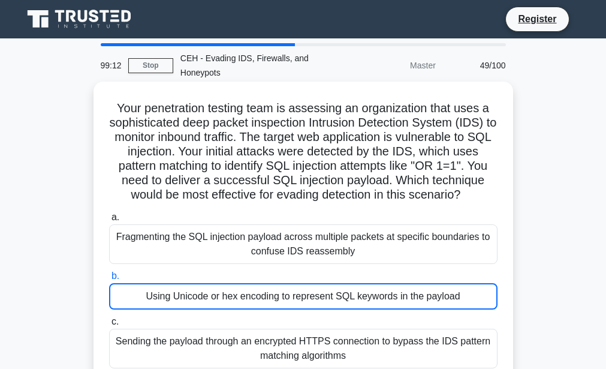
click at [164, 291] on div "Using Unicode or hex encoding to represent SQL keywords in the payload" at bounding box center [303, 296] width 388 height 26
click at [109, 280] on input "b. Using Unicode or hex encoding to represent SQL keywords in the payload" at bounding box center [109, 276] width 0 height 8
click at [164, 291] on div "Using Unicode or hex encoding to represent SQL keywords in the payload" at bounding box center [303, 296] width 388 height 26
click at [109, 280] on input "b. Using Unicode or hex encoding to represent SQL keywords in the payload" at bounding box center [109, 276] width 0 height 8
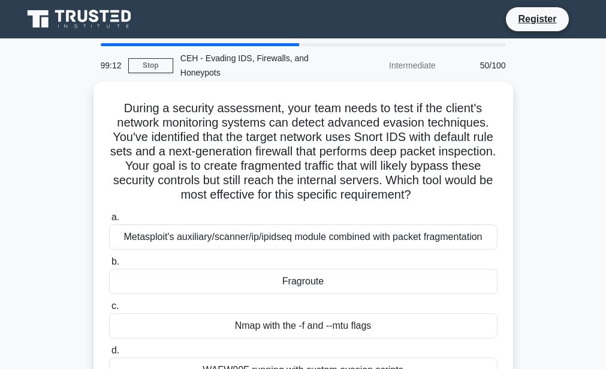
click at [164, 290] on div "Fragroute" at bounding box center [303, 281] width 388 height 25
click at [109, 266] on input "b. Fragroute" at bounding box center [109, 262] width 0 height 8
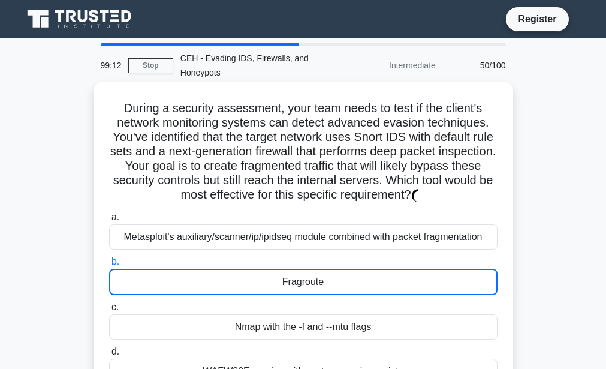
click at [164, 290] on div "Fragroute" at bounding box center [303, 282] width 388 height 26
click at [109, 266] on input "b. Fragroute" at bounding box center [109, 262] width 0 height 8
click at [164, 290] on div "Fragroute" at bounding box center [303, 282] width 388 height 26
click at [109, 266] on input "b. Fragroute" at bounding box center [109, 262] width 0 height 8
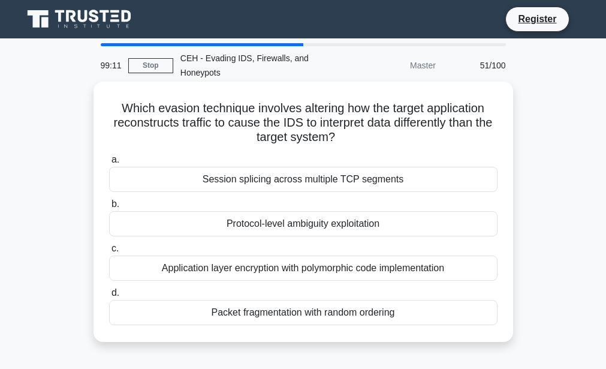
click at [164, 291] on label "d. Packet fragmentation with random ordering" at bounding box center [303, 305] width 388 height 40
click at [109, 291] on input "d. Packet fragmentation with random ordering" at bounding box center [109, 293] width 0 height 8
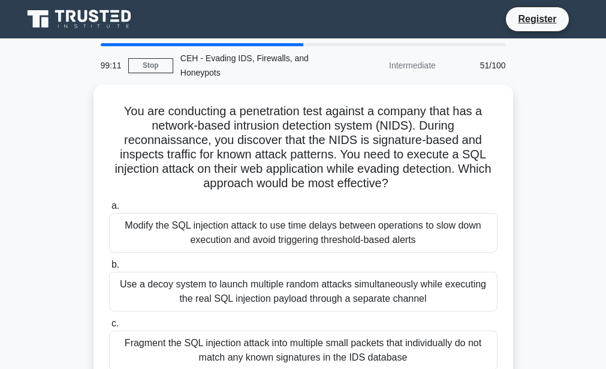
click at [164, 291] on div "Use a decoy system to launch multiple random attacks simultaneously while execu…" at bounding box center [303, 292] width 388 height 40
click at [109, 269] on input "b. Use a decoy system to launch multiple random attacks simultaneously while ex…" at bounding box center [109, 265] width 0 height 8
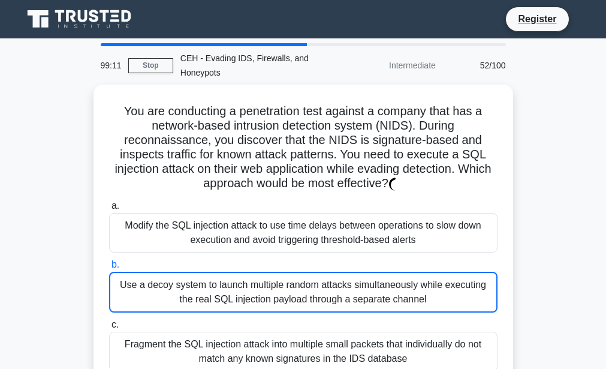
click at [164, 291] on div "Use a decoy system to launch multiple random attacks simultaneously while execu…" at bounding box center [303, 292] width 388 height 41
click at [109, 269] on input "b. Use a decoy system to launch multiple random attacks simultaneously while ex…" at bounding box center [109, 265] width 0 height 8
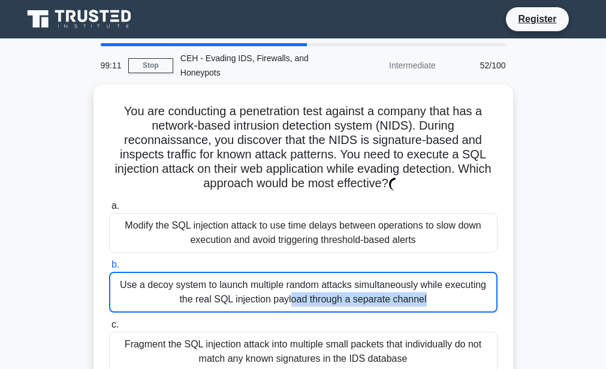
click at [164, 291] on div "Use a decoy system to launch multiple random attacks simultaneously while execu…" at bounding box center [303, 292] width 388 height 41
click at [109, 269] on input "b. Use a decoy system to launch multiple random attacks simultaneously while ex…" at bounding box center [109, 265] width 0 height 8
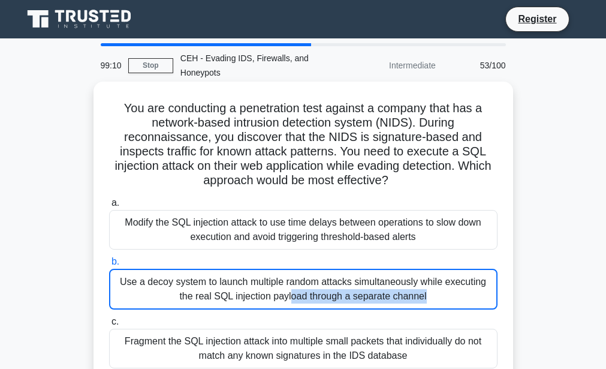
click at [164, 291] on div "Use a decoy system to launch multiple random attacks simultaneously while execu…" at bounding box center [303, 289] width 388 height 41
click at [109, 266] on input "b. Use a decoy system to launch multiple random attacks simultaneously while ex…" at bounding box center [109, 262] width 0 height 8
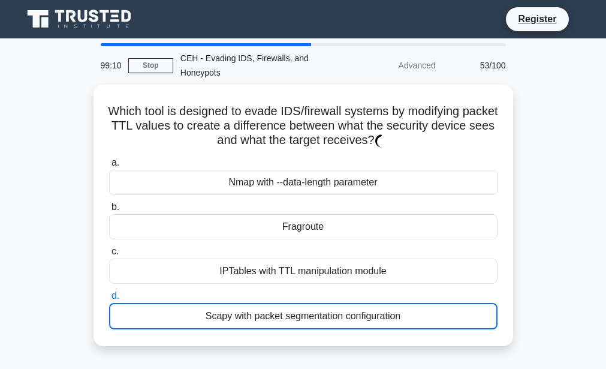
click at [164, 291] on label "d. Scapy with packet segmentation configuration" at bounding box center [303, 308] width 388 height 41
click at [109, 292] on input "d. Scapy with packet segmentation configuration" at bounding box center [109, 296] width 0 height 8
click at [164, 291] on label "d. Scapy with packet segmentation configuration" at bounding box center [303, 308] width 388 height 41
click at [109, 292] on input "d. Scapy with packet segmentation configuration" at bounding box center [109, 296] width 0 height 8
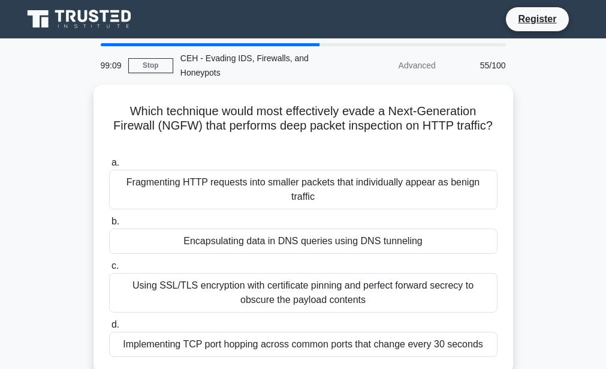
click at [164, 291] on div "Using SSL/TLS encryption with certificate pinning and perfect forward secrecy t…" at bounding box center [303, 293] width 388 height 40
click at [109, 270] on input "c. Using SSL/TLS encryption with certificate pinning and perfect forward secrec…" at bounding box center [109, 266] width 0 height 8
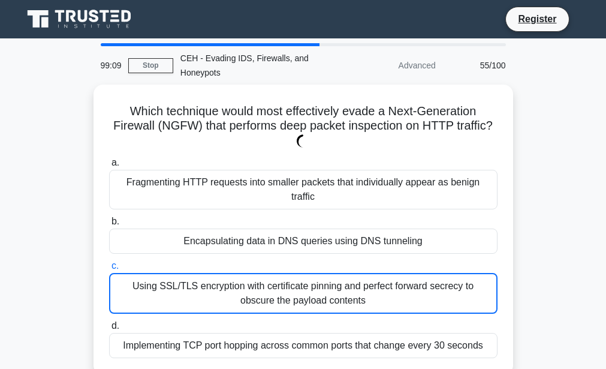
click at [164, 291] on div "Using SSL/TLS encryption with certificate pinning and perfect forward secrecy t…" at bounding box center [303, 293] width 388 height 41
click at [109, 270] on input "c. Using SSL/TLS encryption with certificate pinning and perfect forward secrec…" at bounding box center [109, 266] width 0 height 8
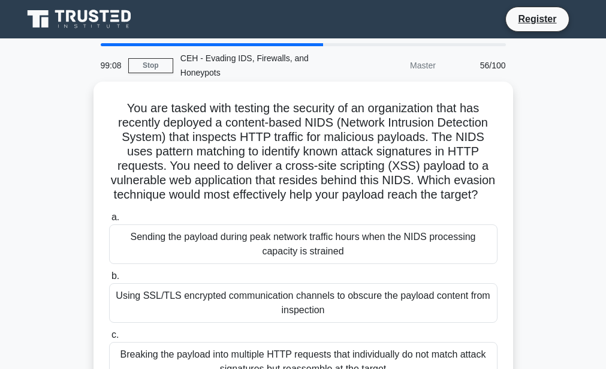
click at [164, 296] on label "b. Using SSL/TLS encrypted communication channels to obscure the payload conten…" at bounding box center [303, 296] width 388 height 54
click at [109, 280] on input "b. Using SSL/TLS encrypted communication channels to obscure the payload conten…" at bounding box center [109, 276] width 0 height 8
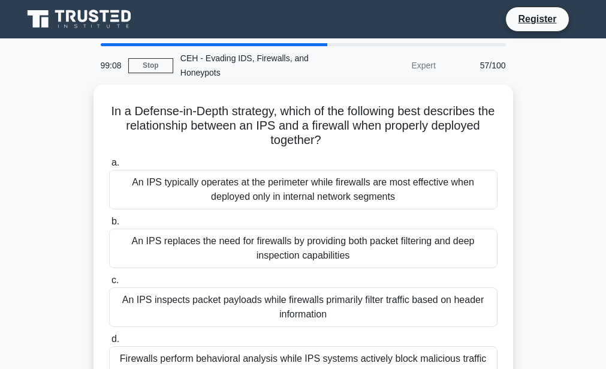
click at [164, 296] on div "An IPS inspects packet payloads while firewalls primarily filter traffic based …" at bounding box center [303, 307] width 388 height 40
click at [109, 284] on input "c. An IPS inspects packet payloads while firewalls primarily filter traffic bas…" at bounding box center [109, 280] width 0 height 8
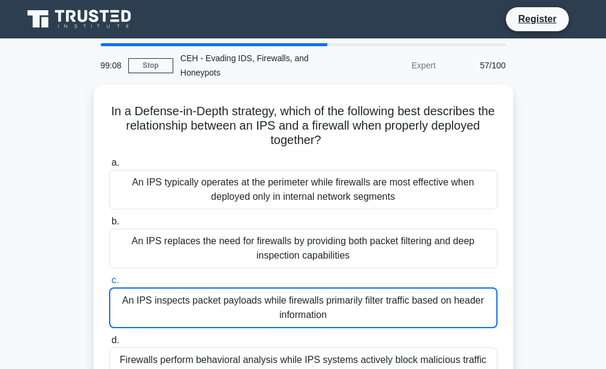
click at [164, 296] on div "An IPS inspects packet payloads while firewalls primarily filter traffic based …" at bounding box center [303, 307] width 388 height 41
click at [109, 284] on input "c. An IPS inspects packet payloads while firewalls primarily filter traffic bas…" at bounding box center [109, 280] width 0 height 8
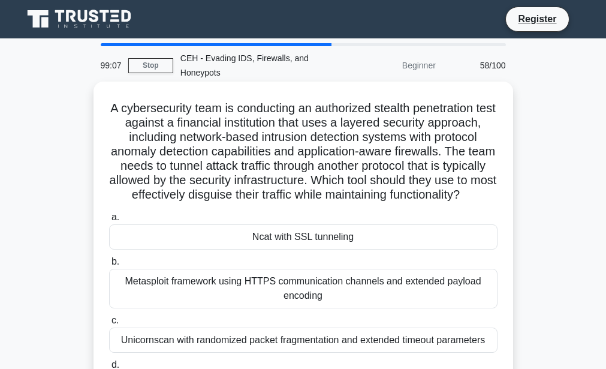
click at [164, 296] on div "Metasploit framework using HTTPS communication channels and extended payload en…" at bounding box center [303, 289] width 388 height 40
click at [109, 266] on input "b. Metasploit framework using HTTPS communication channels and extended payload…" at bounding box center [109, 262] width 0 height 8
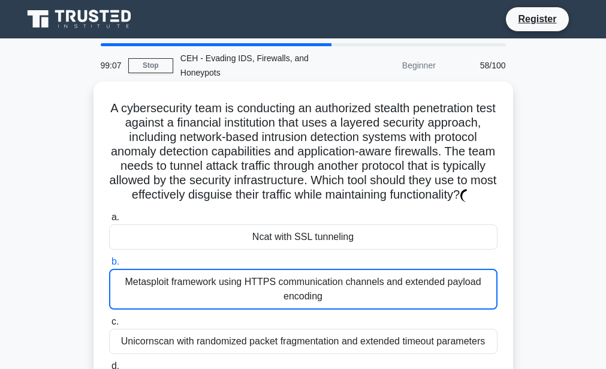
click at [164, 296] on div "Metasploit framework using HTTPS communication channels and extended payload en…" at bounding box center [303, 289] width 388 height 41
click at [109, 266] on input "b. Metasploit framework using HTTPS communication channels and extended payload…" at bounding box center [109, 262] width 0 height 8
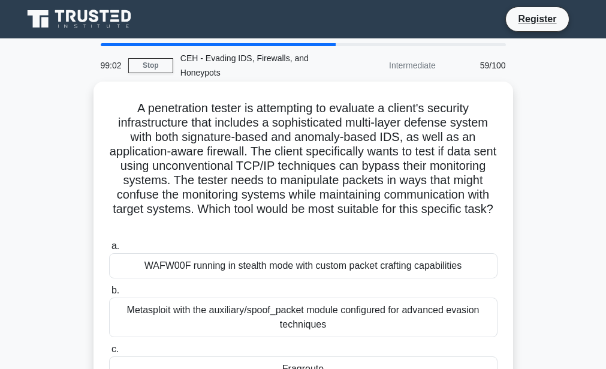
click at [324, 284] on label "b. Metasploit with the auxiliary/spoof_packet module configured for advanced ev…" at bounding box center [303, 310] width 388 height 54
click at [109, 287] on input "b. Metasploit with the auxiliary/spoof_packet module configured for advanced ev…" at bounding box center [109, 291] width 0 height 8
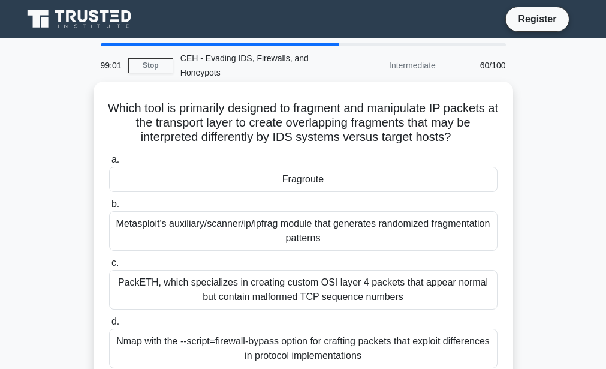
click at [332, 263] on label "c. PackETH, which specializes in creating custom OSI layer 4 packets that appea…" at bounding box center [303, 282] width 388 height 54
click at [109, 263] on input "c. PackETH, which specializes in creating custom OSI layer 4 packets that appea…" at bounding box center [109, 263] width 0 height 8
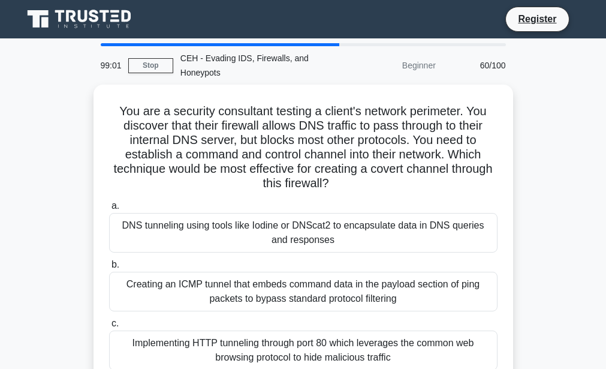
click at [332, 263] on label "b. Creating an ICMP tunnel that embeds command data in the payload section of p…" at bounding box center [303, 284] width 388 height 54
click at [109, 263] on input "b. Creating an ICMP tunnel that embeds command data in the payload section of p…" at bounding box center [109, 265] width 0 height 8
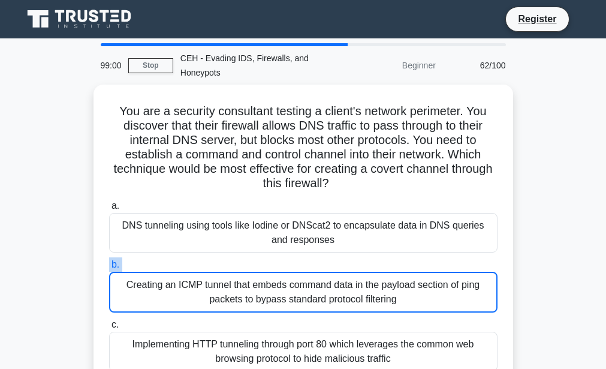
click at [332, 263] on label "b. Creating an ICMP tunnel that embeds command data in the payload section of p…" at bounding box center [303, 284] width 388 height 55
click at [109, 263] on input "b. Creating an ICMP tunnel that embeds command data in the payload section of p…" at bounding box center [109, 265] width 0 height 8
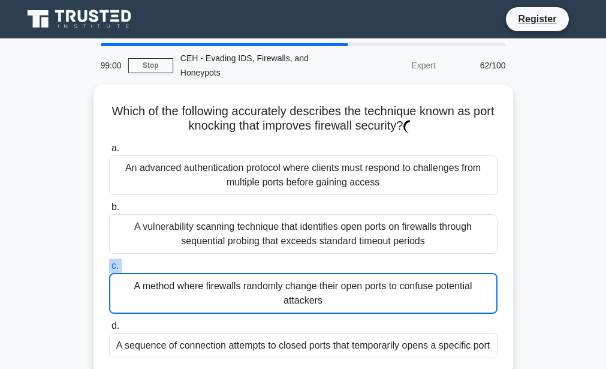
click at [332, 263] on label "c. A method where firewalls randomly change their open ports to confuse potenti…" at bounding box center [303, 285] width 388 height 55
click at [109, 263] on input "c. A method where firewalls randomly change their open ports to confuse potenti…" at bounding box center [109, 266] width 0 height 8
click at [332, 263] on label "c. A method where firewalls randomly change their open ports to confuse potenti…" at bounding box center [303, 285] width 388 height 55
click at [109, 263] on input "c. A method where firewalls randomly change their open ports to confuse potenti…" at bounding box center [109, 266] width 0 height 8
click at [332, 263] on label "c. A method where firewalls randomly change their open ports to confuse potenti…" at bounding box center [303, 285] width 388 height 55
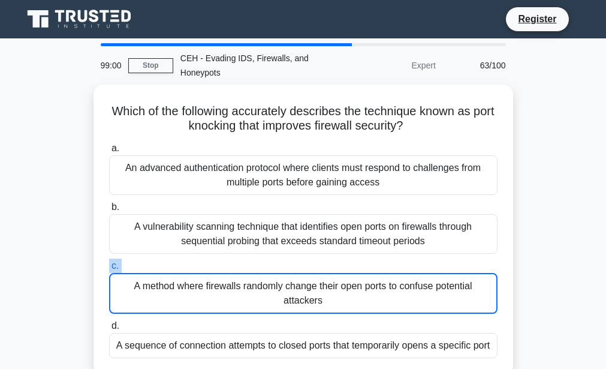
click at [109, 263] on input "c. A method where firewalls randomly change their open ports to confuse potenti…" at bounding box center [109, 266] width 0 height 8
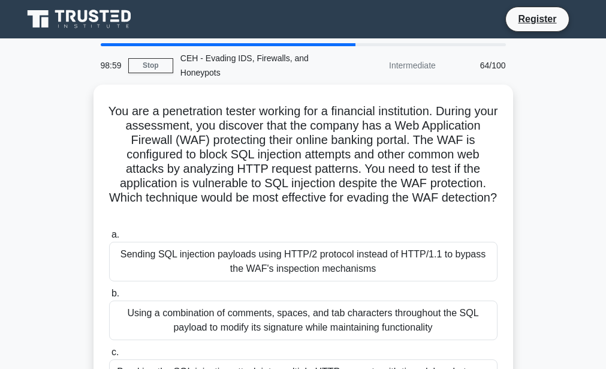
click at [332, 263] on div "Sending SQL injection payloads using HTTP/2 protocol instead of HTTP/1.1 to byp…" at bounding box center [303, 262] width 388 height 40
click at [109, 239] on input "a. Sending SQL injection payloads using HTTP/2 protocol instead of HTTP/1.1 to …" at bounding box center [109, 235] width 0 height 8
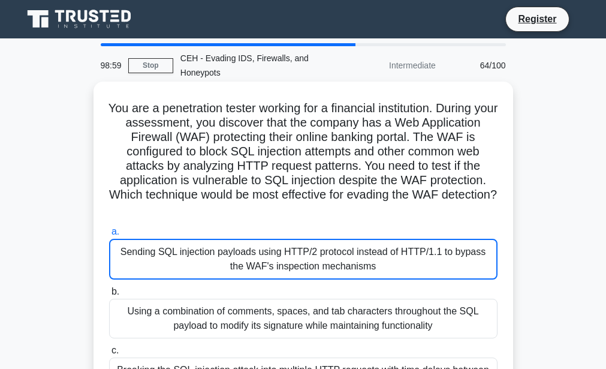
click at [332, 263] on div "Sending SQL injection payloads using HTTP/2 protocol instead of HTTP/1.1 to byp…" at bounding box center [303, 259] width 388 height 41
click at [332, 264] on div "Sending SQL injection payloads using HTTP/2 protocol instead of HTTP/1.1 to byp…" at bounding box center [303, 259] width 388 height 41
click at [109, 236] on input "a. Sending SQL injection payloads using HTTP/2 protocol instead of HTTP/1.1 to …" at bounding box center [109, 232] width 0 height 8
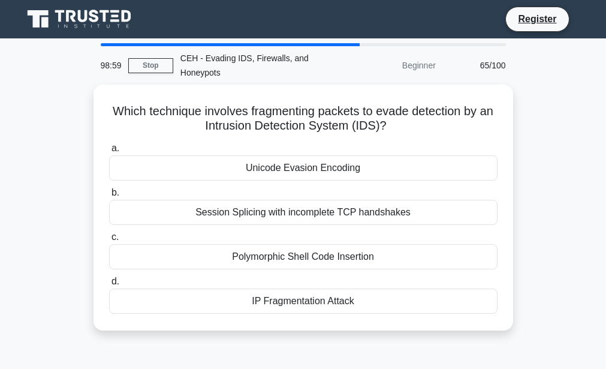
click at [332, 264] on div "Polymorphic Shell Code Insertion" at bounding box center [303, 256] width 388 height 25
click at [109, 241] on input "c. Polymorphic Shell Code Insertion" at bounding box center [109, 237] width 0 height 8
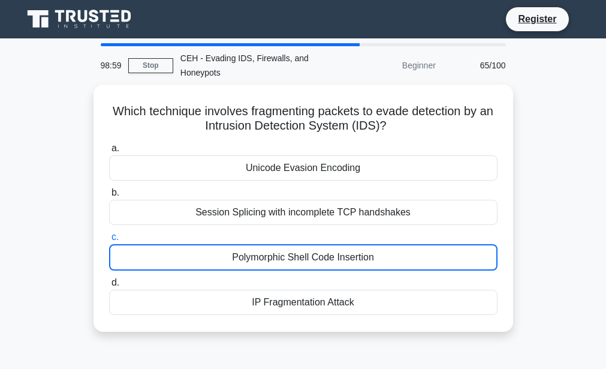
click at [332, 264] on div "Polymorphic Shell Code Insertion" at bounding box center [303, 257] width 388 height 26
click at [109, 241] on input "c. Polymorphic Shell Code Insertion" at bounding box center [109, 237] width 0 height 8
click at [332, 264] on div "Polymorphic Shell Code Insertion" at bounding box center [303, 257] width 388 height 26
click at [109, 241] on input "c. Polymorphic Shell Code Insertion" at bounding box center [109, 237] width 0 height 8
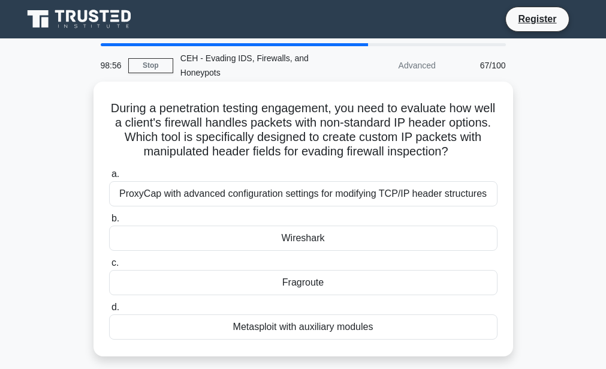
drag, startPoint x: 332, startPoint y: 264, endPoint x: 323, endPoint y: 279, distance: 17.2
click at [323, 279] on label "c. Fragroute" at bounding box center [303, 275] width 388 height 40
click at [323, 279] on div "Fragroute" at bounding box center [303, 282] width 388 height 25
click at [109, 267] on input "c. Fragroute" at bounding box center [109, 263] width 0 height 8
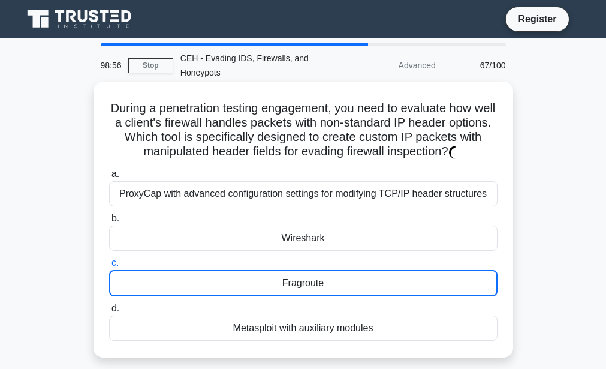
click at [323, 279] on div "Fragroute" at bounding box center [303, 283] width 388 height 26
click at [109, 267] on input "c. Fragroute" at bounding box center [109, 263] width 0 height 8
click at [323, 279] on div "Fragroute" at bounding box center [303, 283] width 388 height 26
click at [109, 267] on input "c. Fragroute" at bounding box center [109, 263] width 0 height 8
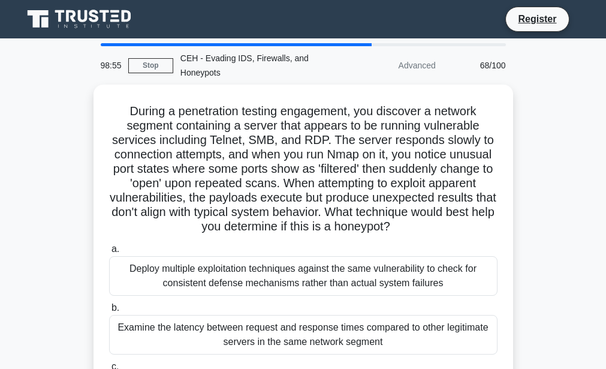
click at [323, 279] on div "Deploy multiple exploitation techniques against the same vulnerability to check…" at bounding box center [303, 276] width 388 height 40
click at [109, 253] on input "a. Deploy multiple exploitation techniques against the same vulnerability to ch…" at bounding box center [109, 249] width 0 height 8
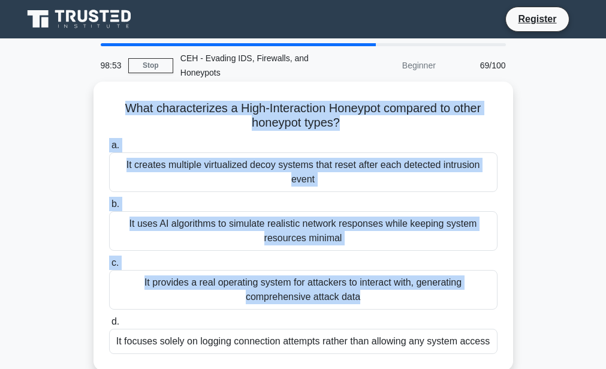
click at [323, 282] on div "It provides a real operating system for attackers to interact with, generating …" at bounding box center [303, 290] width 388 height 40
click at [109, 267] on input "c. It provides a real operating system for attackers to interact with, generati…" at bounding box center [109, 263] width 0 height 8
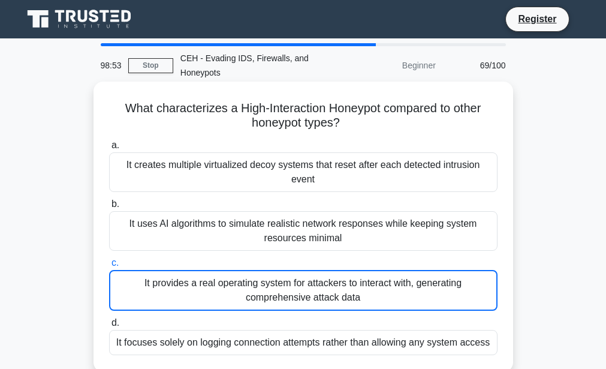
click at [323, 282] on div "It provides a real operating system for attackers to interact with, generating …" at bounding box center [303, 290] width 388 height 41
click at [109, 267] on input "c. It provides a real operating system for attackers to interact with, generati…" at bounding box center [109, 263] width 0 height 8
click at [323, 282] on div "It provides a real operating system for attackers to interact with, generating …" at bounding box center [303, 290] width 388 height 41
click at [109, 267] on input "c. It provides a real operating system for attackers to interact with, generati…" at bounding box center [109, 263] width 0 height 8
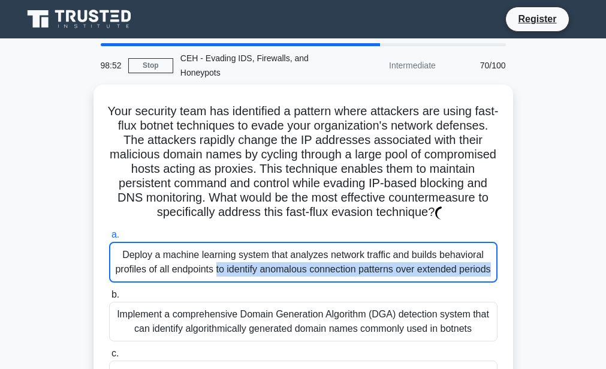
click at [323, 282] on div "Deploy a machine learning system that analyzes network traffic and builds behav…" at bounding box center [303, 262] width 388 height 41
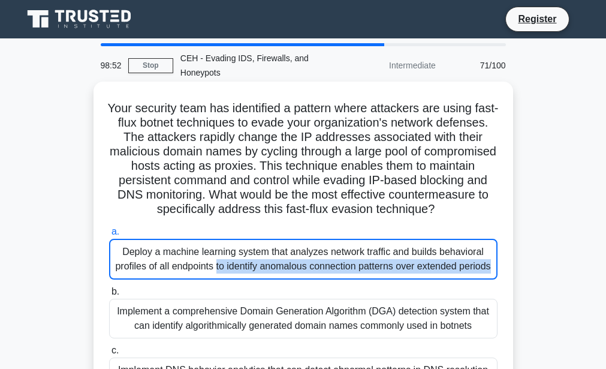
click at [323, 279] on div "Deploy a machine learning system that analyzes network traffic and builds behav…" at bounding box center [303, 259] width 388 height 41
click at [109, 236] on input "a. Deploy a machine learning system that analyzes network traffic and builds be…" at bounding box center [109, 232] width 0 height 8
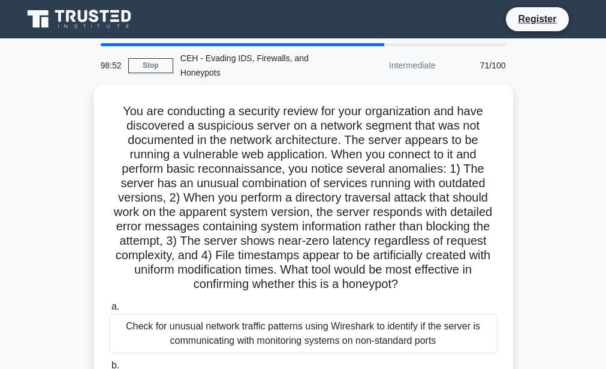
click at [323, 282] on h5 "You are conducting a security review for your organization and have discovered …" at bounding box center [303, 198] width 391 height 188
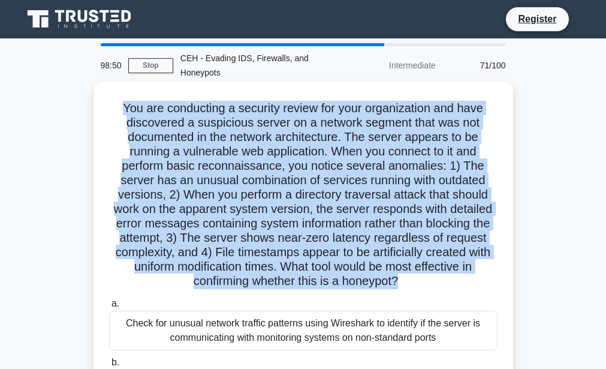
click at [323, 282] on h5 "You are conducting a security review for your organization and have discovered …" at bounding box center [303, 195] width 391 height 188
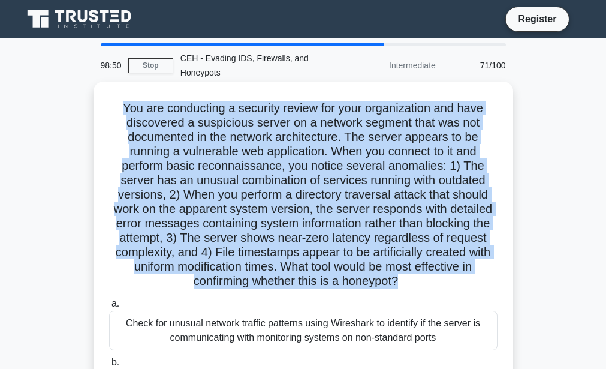
click at [323, 282] on h5 "You are conducting a security review for your organization and have discovered …" at bounding box center [303, 195] width 391 height 188
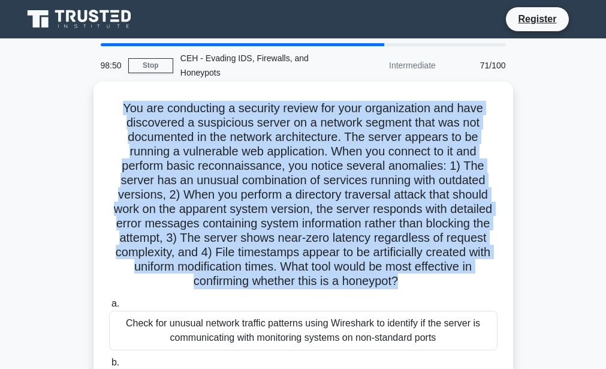
click at [323, 282] on h5 "You are conducting a security review for your organization and have discovered …" at bounding box center [303, 195] width 391 height 188
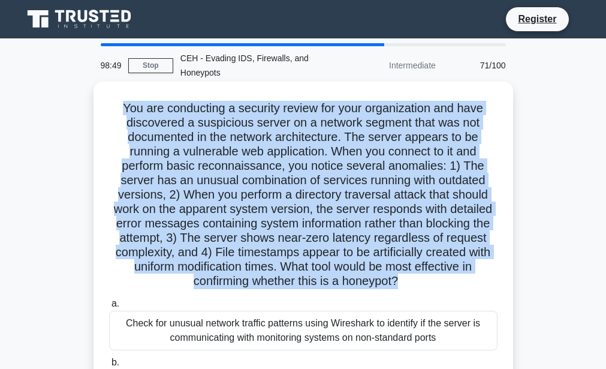
click at [323, 282] on h5 "You are conducting a security review for your organization and have discovered …" at bounding box center [303, 195] width 391 height 188
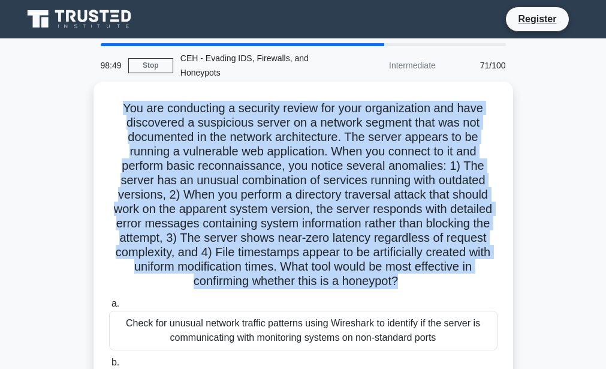
click at [323, 282] on h5 "You are conducting a security review for your organization and have discovered …" at bounding box center [303, 195] width 391 height 188
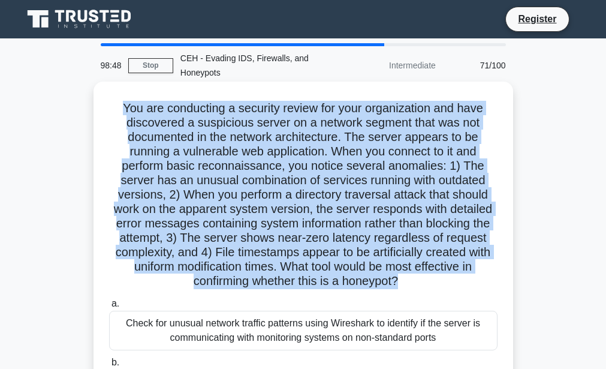
click at [323, 282] on h5 "You are conducting a security review for your organization and have discovered …" at bounding box center [303, 195] width 391 height 188
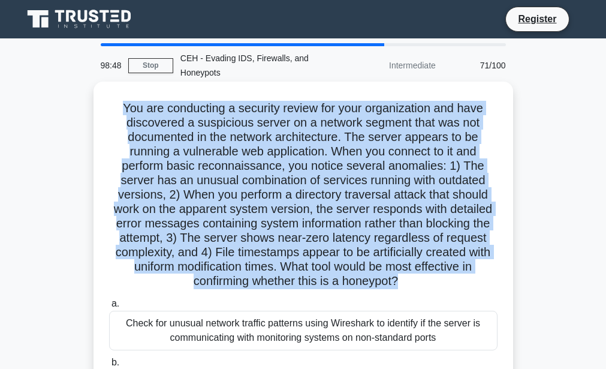
click at [323, 282] on h5 "You are conducting a security review for your organization and have discovered …" at bounding box center [303, 195] width 391 height 188
drag, startPoint x: 323, startPoint y: 282, endPoint x: 301, endPoint y: 327, distance: 49.6
click at [301, 327] on div "You are conducting a security review for your organization and have discovered …" at bounding box center [303, 319] width 410 height 466
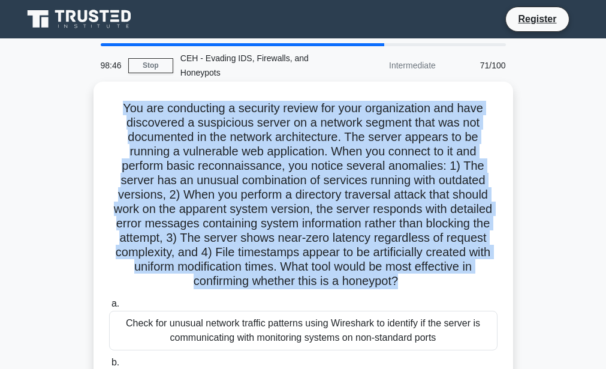
click at [301, 327] on div "Check for unusual network traffic patterns using Wireshark to identify if the s…" at bounding box center [303, 331] width 388 height 40
click at [109, 308] on input "a. Check for unusual network traffic patterns using Wireshark to identify if th…" at bounding box center [109, 304] width 0 height 8
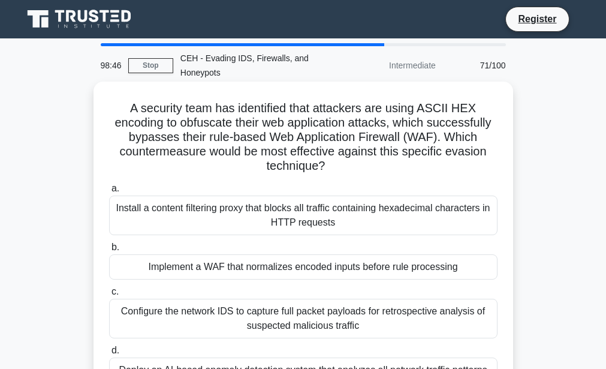
click at [344, 294] on label "c. Configure the network IDS to capture full packet payloads for retrospective …" at bounding box center [303, 311] width 388 height 54
click at [109, 294] on input "c. Configure the network IDS to capture full packet payloads for retrospective …" at bounding box center [109, 292] width 0 height 8
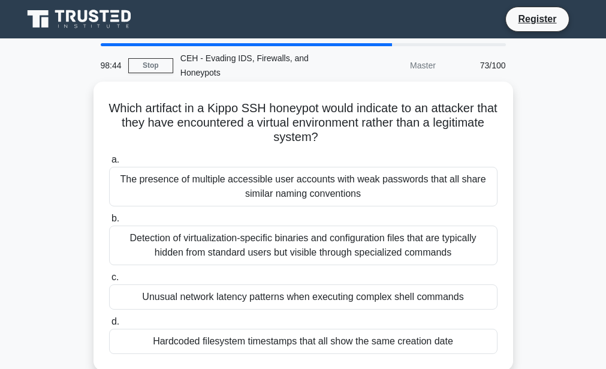
click at [376, 249] on div "Detection of virtualization-specific binaries and configuration files that are …" at bounding box center [303, 245] width 388 height 40
click at [109, 222] on input "b. Detection of virtualization-specific binaries and configuration files that a…" at bounding box center [109, 219] width 0 height 8
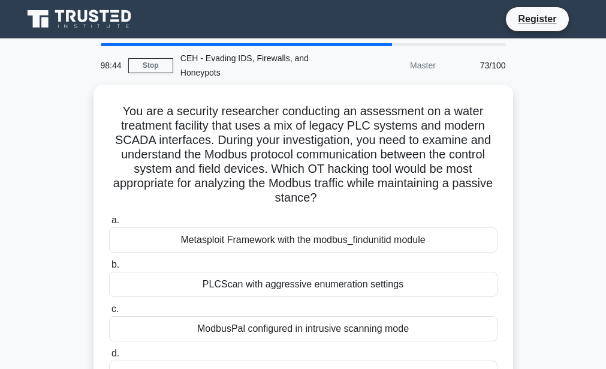
click at [376, 249] on div "Metasploit Framework with the modbus_findunitid module" at bounding box center [303, 239] width 388 height 25
click at [109, 224] on input "a. Metasploit Framework with the modbus_findunitid module" at bounding box center [109, 220] width 0 height 8
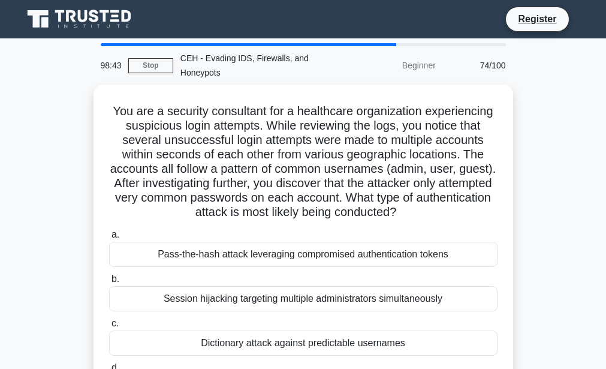
click at [376, 249] on div "Pass-the-hash attack leveraging compromised authentication tokens" at bounding box center [303, 254] width 388 height 25
click at [109, 239] on input "a. Pass-the-hash attack leveraging compromised authentication tokens" at bounding box center [109, 235] width 0 height 8
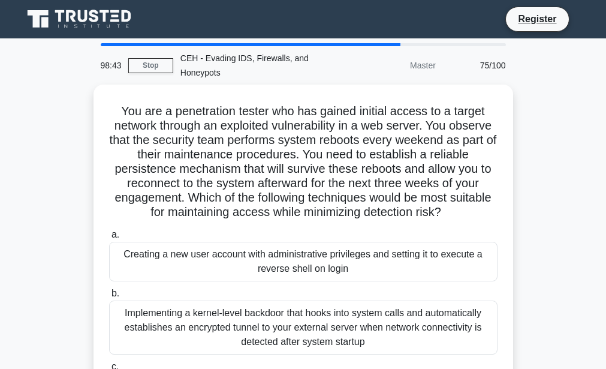
click at [376, 249] on div "Creating a new user account with administrative privileges and setting it to ex…" at bounding box center [303, 262] width 388 height 40
click at [109, 239] on input "a. Creating a new user account with administrative privileges and setting it to…" at bounding box center [109, 235] width 0 height 8
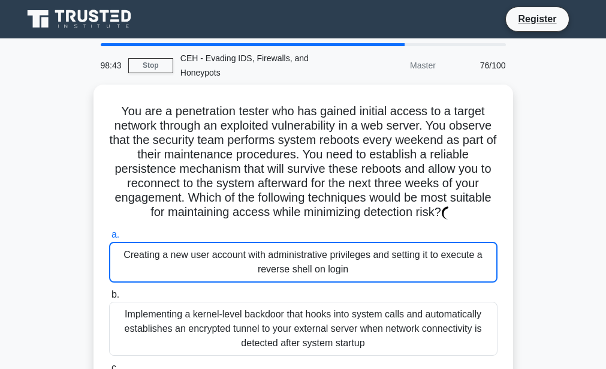
click at [376, 249] on div "Creating a new user account with administrative privileges and setting it to ex…" at bounding box center [303, 262] width 388 height 41
click at [109, 239] on input "a. Creating a new user account with administrative privileges and setting it to…" at bounding box center [109, 235] width 0 height 8
click at [376, 249] on div "Creating a new user account with administrative privileges and setting it to ex…" at bounding box center [303, 262] width 388 height 41
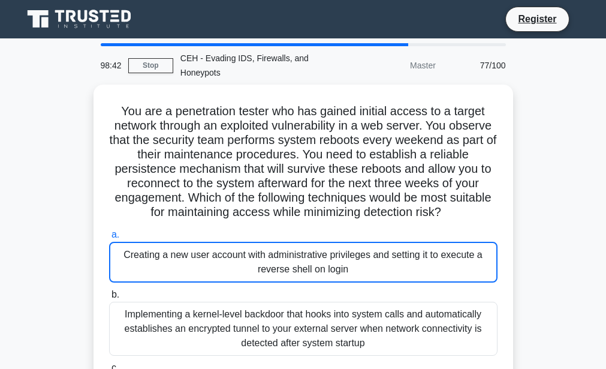
click at [109, 239] on input "a. Creating a new user account with administrative privileges and setting it to…" at bounding box center [109, 235] width 0 height 8
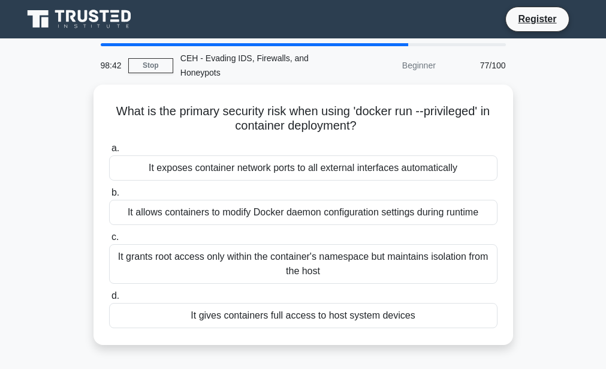
click at [376, 249] on div "It grants root access only within the container's namespace but maintains isola…" at bounding box center [303, 264] width 388 height 40
click at [109, 241] on input "c. It grants root access only within the container's namespace but maintains is…" at bounding box center [109, 237] width 0 height 8
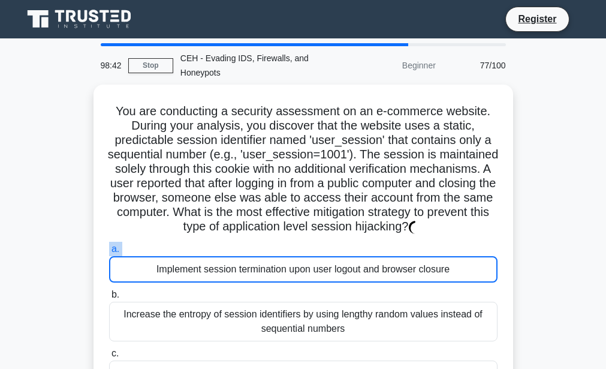
click at [376, 249] on label "a. Implement session termination upon user logout and browser closure" at bounding box center [303, 262] width 388 height 41
click at [109, 249] on input "a. Implement session termination upon user logout and browser closure" at bounding box center [109, 249] width 0 height 8
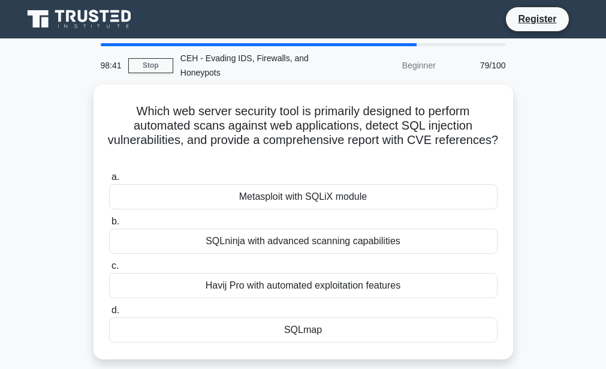
click at [376, 249] on div "SQLninja with advanced scanning capabilities" at bounding box center [303, 240] width 388 height 25
click at [109, 225] on input "b. SQLninja with advanced scanning capabilities" at bounding box center [109, 222] width 0 height 8
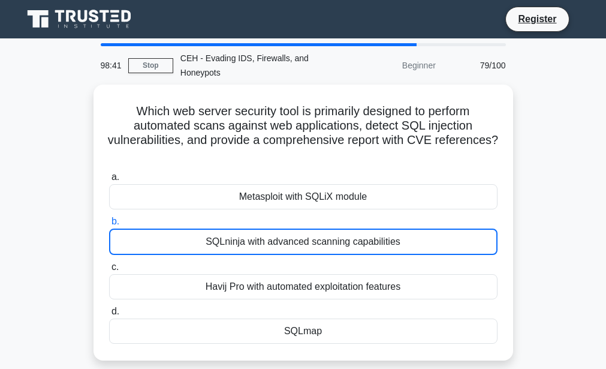
click at [376, 249] on div "SQLninja with advanced scanning capabilities" at bounding box center [303, 241] width 388 height 26
click at [109, 225] on input "b. SQLninja with advanced scanning capabilities" at bounding box center [109, 222] width 0 height 8
click at [376, 249] on div "SQLninja with advanced scanning capabilities" at bounding box center [303, 241] width 388 height 26
click at [109, 225] on input "b. SQLninja with advanced scanning capabilities" at bounding box center [109, 222] width 0 height 8
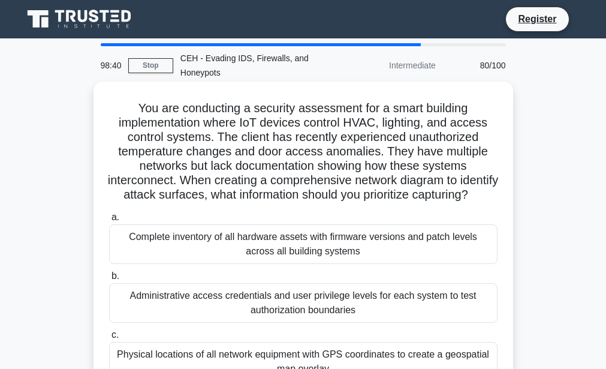
click at [376, 250] on div "Complete inventory of all hardware assets with firmware versions and patch leve…" at bounding box center [303, 244] width 388 height 40
click at [109, 221] on input "a. Complete inventory of all hardware assets with firmware versions and patch l…" at bounding box center [109, 217] width 0 height 8
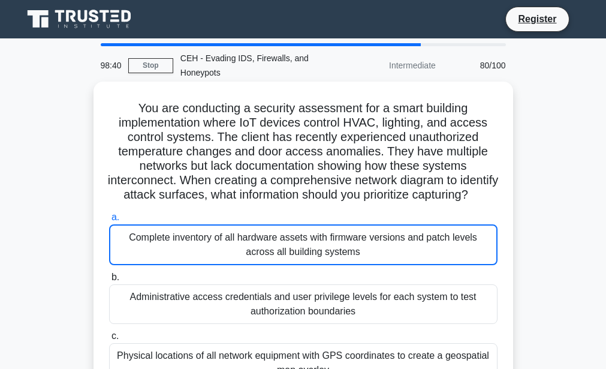
click at [376, 250] on div "Complete inventory of all hardware assets with firmware versions and patch leve…" at bounding box center [303, 244] width 388 height 41
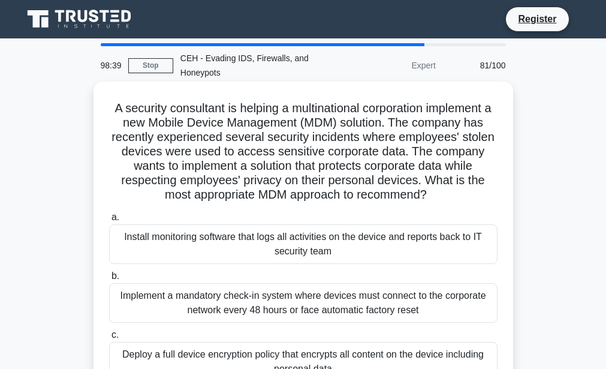
click at [375, 251] on div "Install monitoring software that logs all activities on the device and reports …" at bounding box center [303, 244] width 388 height 40
click at [109, 221] on input "a. Install monitoring software that logs all activities on the device and repor…" at bounding box center [109, 217] width 0 height 8
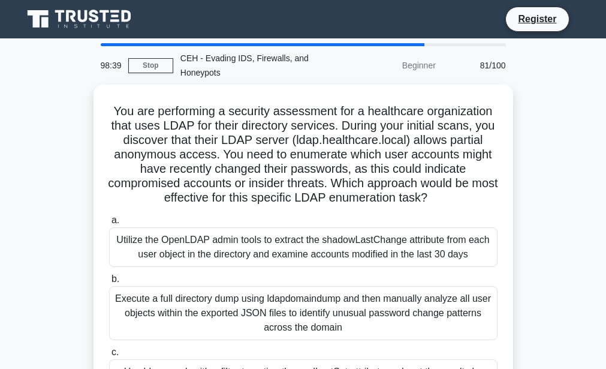
click at [375, 251] on div "Utilize the OpenLDAP admin tools to extract the shadowLastChange attribute from…" at bounding box center [303, 247] width 388 height 40
click at [109, 224] on input "a. Utilize the OpenLDAP admin tools to extract the shadowLastChange attribute f…" at bounding box center [109, 220] width 0 height 8
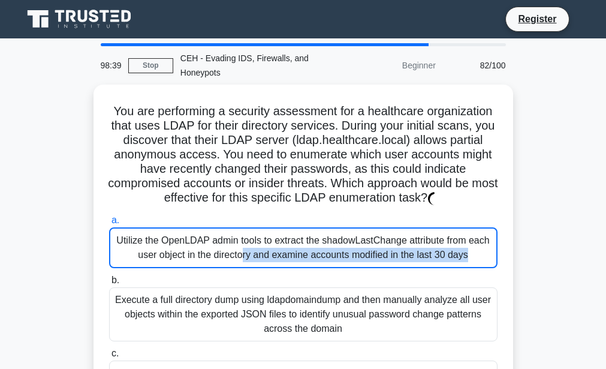
click at [375, 251] on div "Utilize the OpenLDAP admin tools to extract the shadowLastChange attribute from…" at bounding box center [303, 247] width 388 height 41
click at [109, 224] on input "a. Utilize the OpenLDAP admin tools to extract the shadowLastChange attribute f…" at bounding box center [109, 220] width 0 height 8
click at [375, 251] on div "Utilize the OpenLDAP admin tools to extract the shadowLastChange attribute from…" at bounding box center [303, 247] width 388 height 41
click at [109, 224] on input "a. Utilize the OpenLDAP admin tools to extract the shadowLastChange attribute f…" at bounding box center [109, 220] width 0 height 8
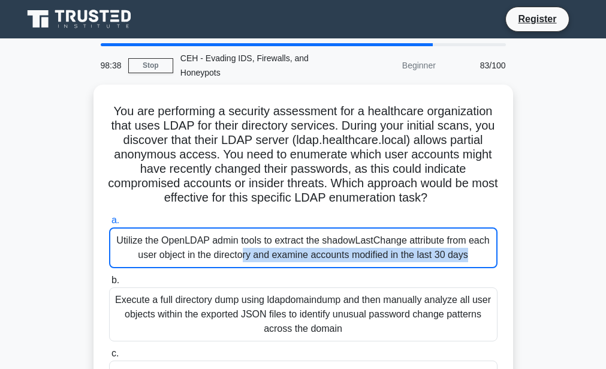
click at [375, 251] on div "Utilize the OpenLDAP admin tools to extract the shadowLastChange attribute from…" at bounding box center [303, 247] width 388 height 41
click at [109, 224] on input "a. Utilize the OpenLDAP admin tools to extract the shadowLastChange attribute f…" at bounding box center [109, 220] width 0 height 8
click at [375, 251] on div "Utilize the OpenLDAP admin tools to extract the shadowLastChange attribute from…" at bounding box center [303, 247] width 388 height 41
click at [109, 224] on input "a. Utilize the OpenLDAP admin tools to extract the shadowLastChange attribute f…" at bounding box center [109, 220] width 0 height 8
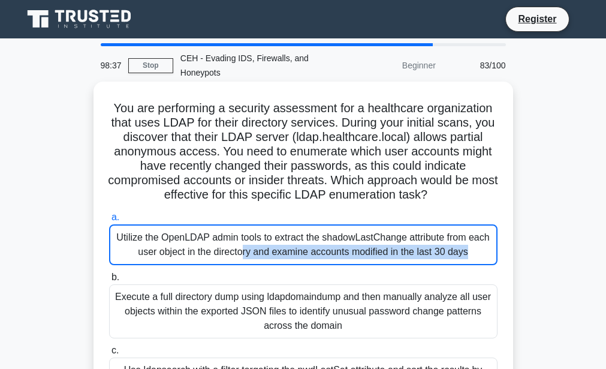
click at [376, 251] on div "Utilize the OpenLDAP admin tools to extract the shadowLastChange attribute from…" at bounding box center [303, 244] width 388 height 41
click at [109, 221] on input "a. Utilize the OpenLDAP admin tools to extract the shadowLastChange attribute f…" at bounding box center [109, 217] width 0 height 8
click at [376, 251] on div "Utilize the OpenLDAP admin tools to extract the shadowLastChange attribute from…" at bounding box center [303, 244] width 388 height 41
click at [109, 221] on input "a. Utilize the OpenLDAP admin tools to extract the shadowLastChange attribute f…" at bounding box center [109, 217] width 0 height 8
drag, startPoint x: 376, startPoint y: 251, endPoint x: 138, endPoint y: 244, distance: 238.1
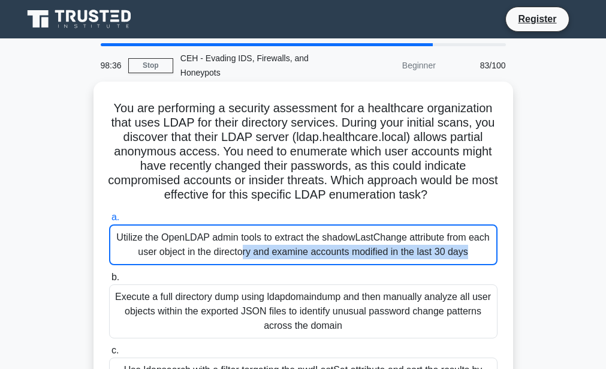
click at [138, 244] on div "Utilize the OpenLDAP admin tools to extract the shadowLastChange attribute from…" at bounding box center [303, 244] width 388 height 41
click at [109, 221] on input "a. Utilize the OpenLDAP admin tools to extract the shadowLastChange attribute f…" at bounding box center [109, 217] width 0 height 8
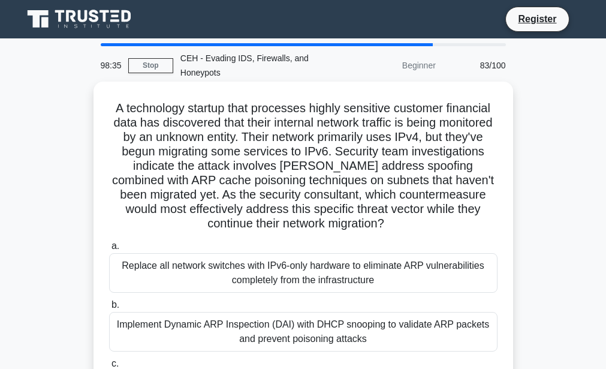
click at [129, 272] on div "Replace all network switches with IPv6-only hardware to eliminate ARP vulnerabi…" at bounding box center [303, 273] width 388 height 40
click at [109, 250] on input "a. Replace all network switches with IPv6-only hardware to eliminate ARP vulner…" at bounding box center [109, 246] width 0 height 8
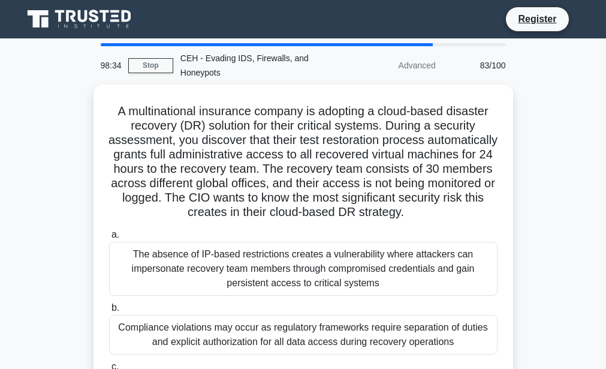
click at [129, 272] on div "The absence of IP-based restrictions creates a vulnerability where attackers ca…" at bounding box center [303, 269] width 388 height 54
click at [109, 239] on input "a. The absence of IP-based restrictions creates a vulnerability where attackers…" at bounding box center [109, 235] width 0 height 8
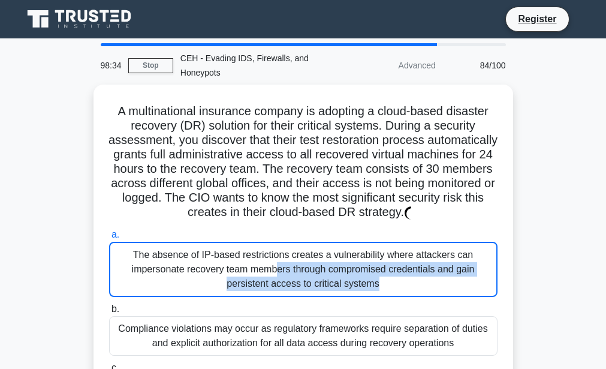
click at [129, 272] on div "The absence of IP-based restrictions creates a vulnerability where attackers ca…" at bounding box center [303, 269] width 388 height 55
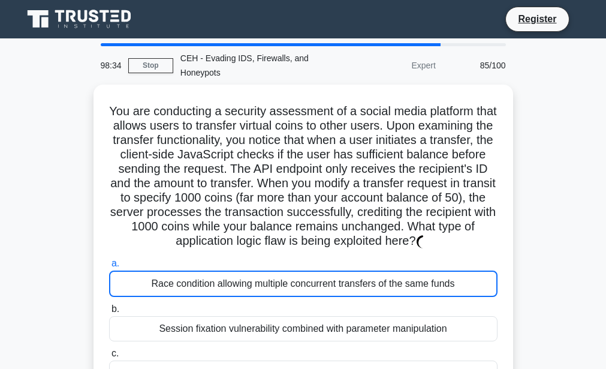
click at [129, 272] on label "a. Race condition allowing multiple concurrent transfers of the same funds" at bounding box center [303, 276] width 388 height 41
click at [109, 267] on input "a. Race condition allowing multiple concurrent transfers of the same funds" at bounding box center [109, 264] width 0 height 8
click at [129, 272] on label "a. Race condition allowing multiple concurrent transfers of the same funds" at bounding box center [303, 276] width 388 height 41
click at [109, 267] on input "a. Race condition allowing multiple concurrent transfers of the same funds" at bounding box center [109, 264] width 0 height 8
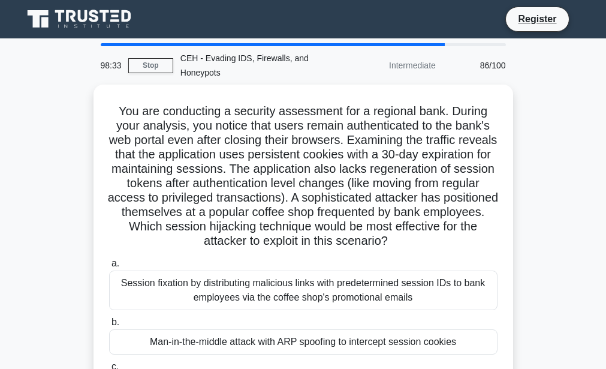
click at [129, 272] on div "Session fixation by distributing malicious links with predetermined session IDs…" at bounding box center [303, 290] width 388 height 40
click at [109, 267] on input "a. Session fixation by distributing malicious links with predetermined session …" at bounding box center [109, 264] width 0 height 8
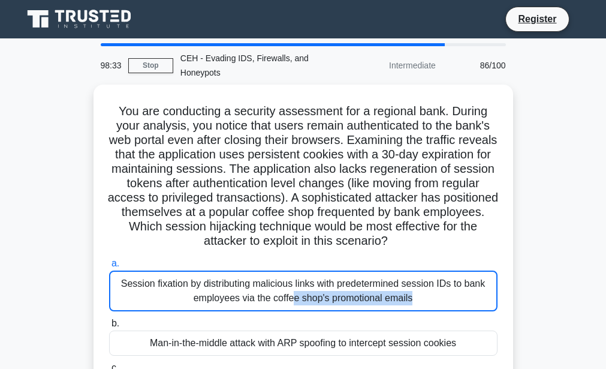
click at [129, 272] on div "Session fixation by distributing malicious links with predetermined session IDs…" at bounding box center [303, 290] width 388 height 41
click at [109, 267] on input "a. Session fixation by distributing malicious links with predetermined session …" at bounding box center [109, 264] width 0 height 8
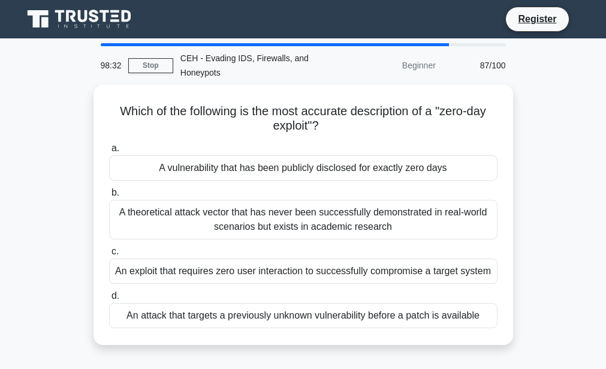
click at [129, 272] on div "An exploit that requires zero user interaction to successfully compromise a tar…" at bounding box center [303, 270] width 388 height 25
click at [109, 255] on input "c. An exploit that requires zero user interaction to successfully compromise a …" at bounding box center [109, 252] width 0 height 8
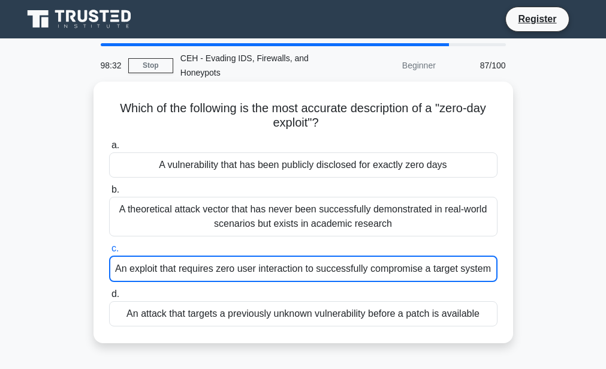
click at [129, 272] on div "An exploit that requires zero user interaction to successfully compromise a tar…" at bounding box center [303, 268] width 388 height 26
click at [109, 252] on input "c. An exploit that requires zero user interaction to successfully compromise a …" at bounding box center [109, 249] width 0 height 8
click at [129, 272] on div "An exploit that requires zero user interaction to successfully compromise a tar…" at bounding box center [303, 268] width 388 height 26
click at [109, 252] on input "c. An exploit that requires zero user interaction to successfully compromise a …" at bounding box center [109, 249] width 0 height 8
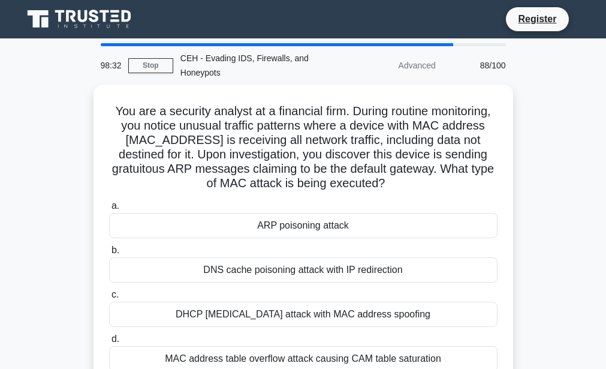
click at [129, 272] on div "DNS cache poisoning attack with IP redirection" at bounding box center [303, 269] width 388 height 25
click at [109, 254] on input "b. DNS cache poisoning attack with IP redirection" at bounding box center [109, 250] width 0 height 8
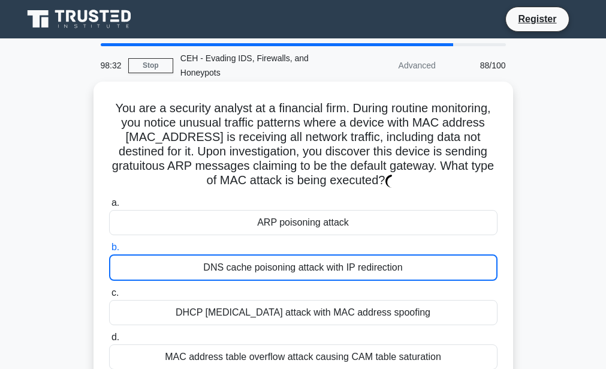
click at [129, 272] on div "DNS cache poisoning attack with IP redirection" at bounding box center [303, 267] width 388 height 26
click at [109, 251] on input "b. DNS cache poisoning attack with IP redirection" at bounding box center [109, 247] width 0 height 8
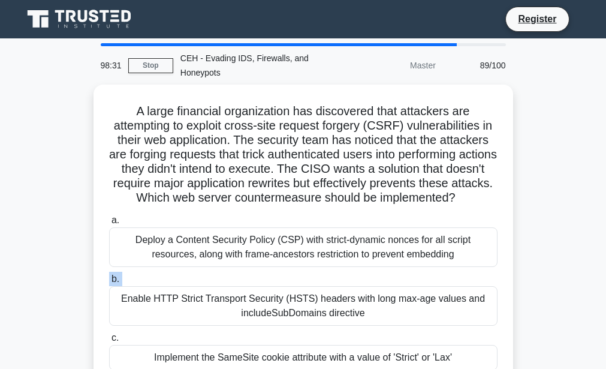
click at [129, 272] on label "b. Enable HTTP Strict Transport Security (HSTS) headers with long max-age value…" at bounding box center [303, 299] width 388 height 54
click at [109, 275] on input "b. Enable HTTP Strict Transport Security (HSTS) headers with long max-age value…" at bounding box center [109, 279] width 0 height 8
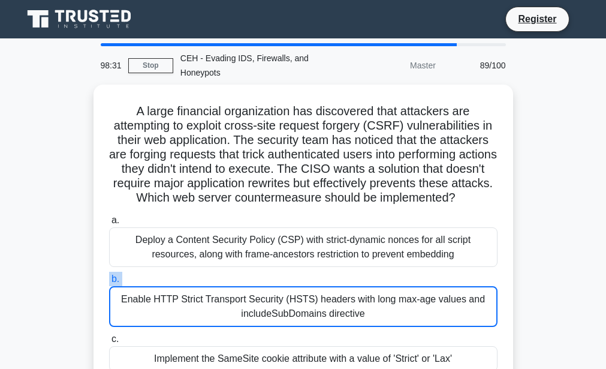
click at [129, 272] on label "b. Enable HTTP Strict Transport Security (HSTS) headers with long max-age value…" at bounding box center [303, 299] width 388 height 55
click at [109, 275] on input "b. Enable HTTP Strict Transport Security (HSTS) headers with long max-age value…" at bounding box center [109, 279] width 0 height 8
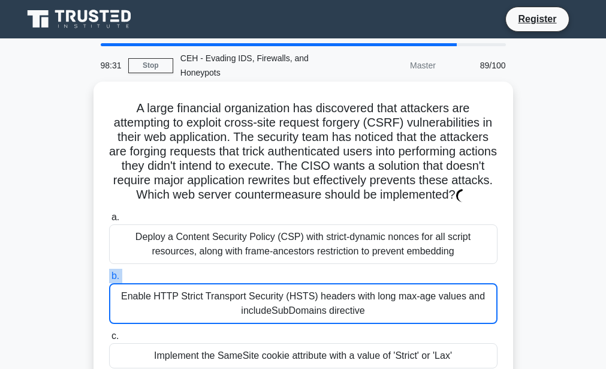
click at [130, 272] on label "b. Enable HTTP Strict Transport Security (HSTS) headers with long max-age value…" at bounding box center [303, 296] width 388 height 55
click at [109, 272] on input "b. Enable HTTP Strict Transport Security (HSTS) headers with long max-age value…" at bounding box center [109, 276] width 0 height 8
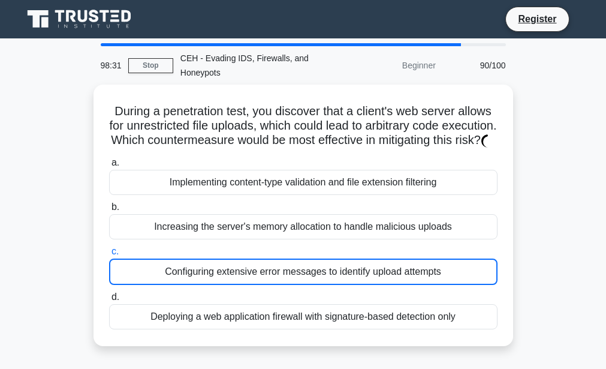
click at [130, 272] on div "Configuring extensive error messages to identify upload attempts" at bounding box center [303, 271] width 388 height 26
click at [109, 255] on input "c. Configuring extensive error messages to identify upload attempts" at bounding box center [109, 252] width 0 height 8
click at [130, 272] on div "Configuring extensive error messages to identify upload attempts" at bounding box center [303, 271] width 388 height 26
click at [109, 255] on input "c. Configuring extensive error messages to identify upload attempts" at bounding box center [109, 252] width 0 height 8
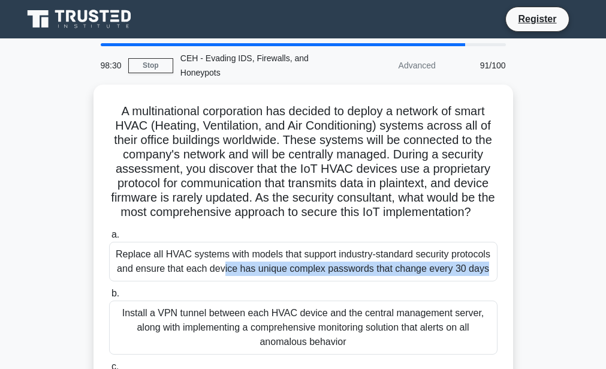
click at [130, 272] on div "Replace all HVAC systems with models that support industry-standard security pr…" at bounding box center [303, 262] width 388 height 40
click at [109, 239] on input "a. Replace all HVAC systems with models that support industry-standard security…" at bounding box center [109, 235] width 0 height 8
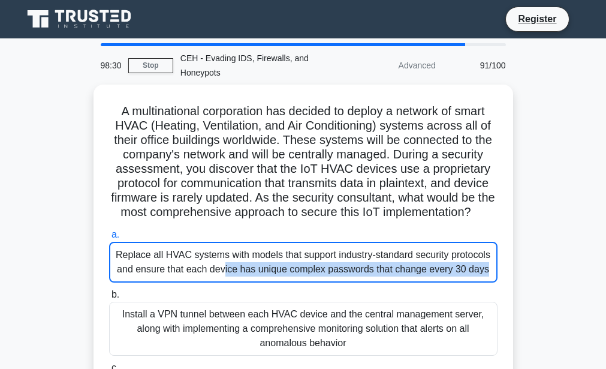
click at [130, 272] on div "Replace all HVAC systems with models that support industry-standard security pr…" at bounding box center [303, 262] width 388 height 41
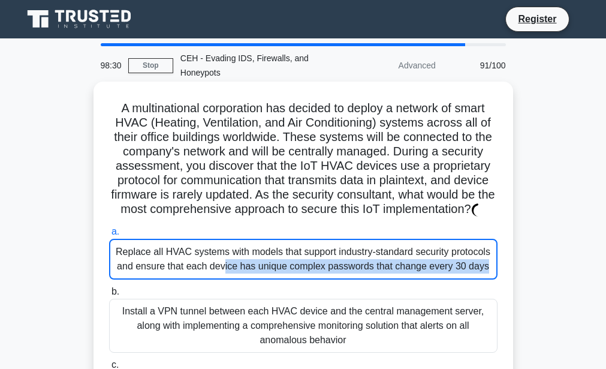
click at [131, 272] on div "Replace all HVAC systems with models that support industry-standard security pr…" at bounding box center [303, 259] width 388 height 41
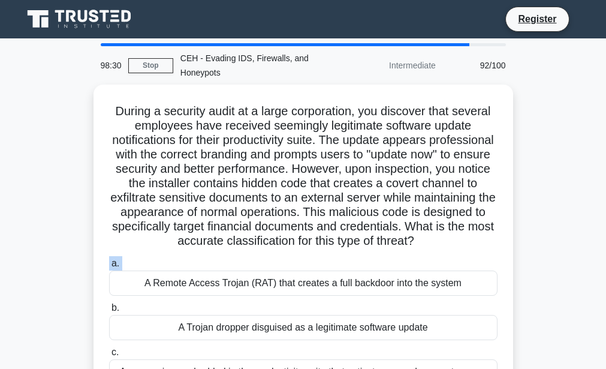
click at [131, 273] on label "a. A Remote Access Trojan (RAT) that creates a full backdoor into the system" at bounding box center [303, 276] width 388 height 40
click at [109, 267] on input "a. A Remote Access Trojan (RAT) that creates a full backdoor into the system" at bounding box center [109, 264] width 0 height 8
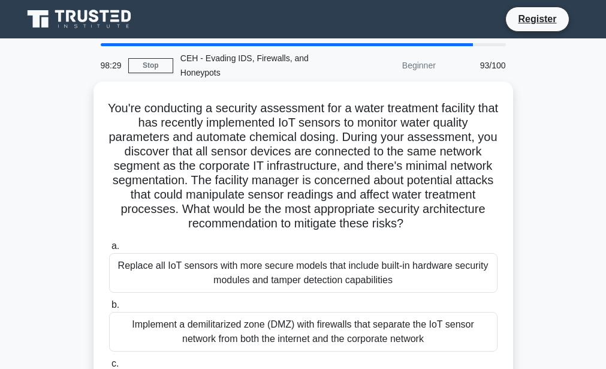
click at [132, 276] on div "Replace all IoT sensors with more secure models that include built-in hardware …" at bounding box center [303, 273] width 388 height 40
click at [109, 250] on input "a. Replace all IoT sensors with more secure models that include built-in hardwa…" at bounding box center [109, 246] width 0 height 8
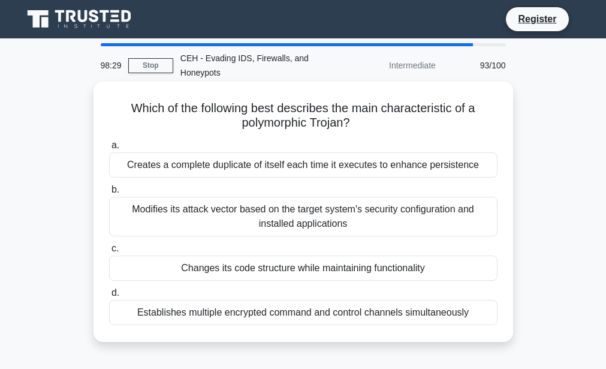
click at [132, 276] on div "Changes its code structure while maintaining functionality" at bounding box center [303, 267] width 388 height 25
click at [109, 252] on input "c. Changes its code structure while maintaining functionality" at bounding box center [109, 249] width 0 height 8
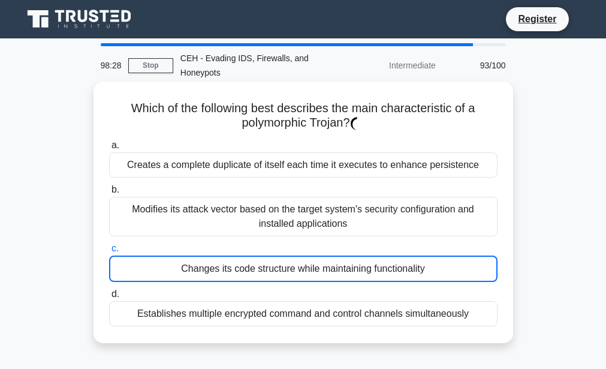
click at [132, 276] on div "Changes its code structure while maintaining functionality" at bounding box center [303, 268] width 388 height 26
click at [109, 252] on input "c. Changes its code structure while maintaining functionality" at bounding box center [109, 249] width 0 height 8
click at [132, 276] on div "Changes its code structure while maintaining functionality" at bounding box center [303, 268] width 388 height 26
click at [109, 252] on input "c. Changes its code structure while maintaining functionality" at bounding box center [109, 249] width 0 height 8
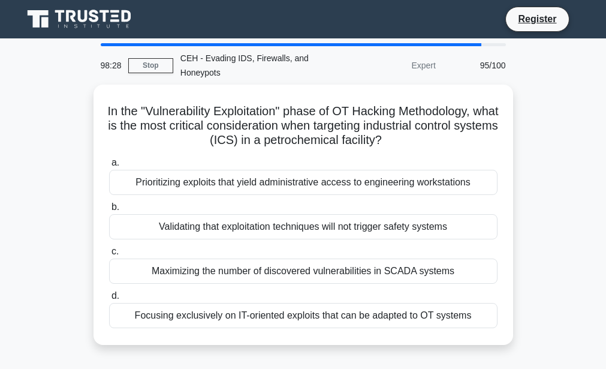
click at [132, 276] on div "Maximizing the number of discovered vulnerabilities in SCADA systems" at bounding box center [303, 270] width 388 height 25
click at [109, 255] on input "c. Maximizing the number of discovered vulnerabilities in SCADA systems" at bounding box center [109, 252] width 0 height 8
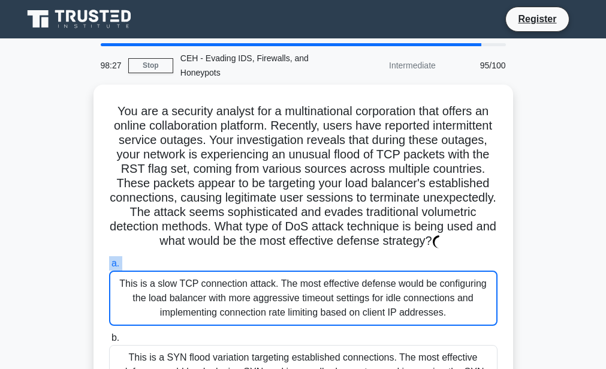
click at [132, 276] on label "a. This is a slow TCP connection attack. The most effective defense would be co…" at bounding box center [303, 291] width 388 height 70
click at [109, 267] on input "a. This is a slow TCP connection attack. The most effective defense would be co…" at bounding box center [109, 264] width 0 height 8
click at [132, 276] on label "a. This is a slow TCP connection attack. The most effective defense would be co…" at bounding box center [303, 291] width 388 height 70
click at [109, 267] on input "a. This is a slow TCP connection attack. The most effective defense would be co…" at bounding box center [109, 264] width 0 height 8
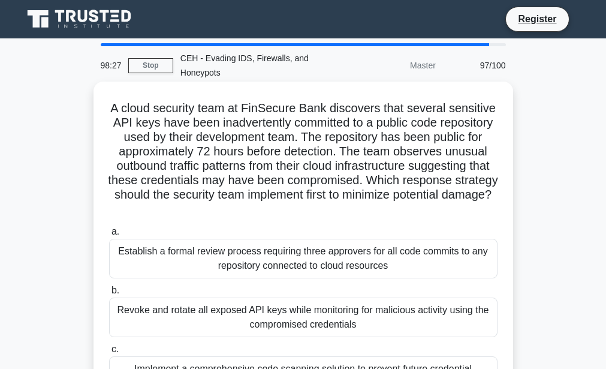
click at [133, 276] on div "Establish a formal review process requiring three approvers for all code commit…" at bounding box center [303, 259] width 388 height 40
click at [109, 236] on input "a. Establish a formal review process requiring three approvers for all code com…" at bounding box center [109, 232] width 0 height 8
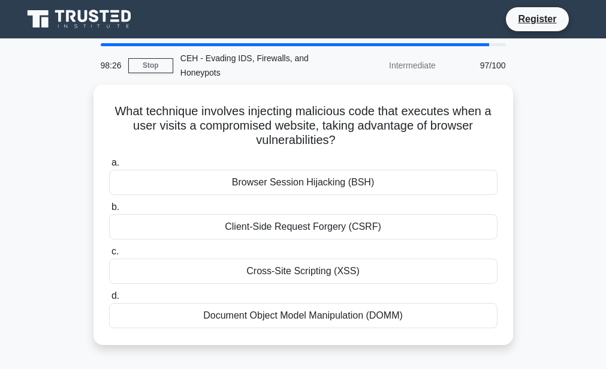
click at [133, 276] on div "Cross-Site Scripting (XSS)" at bounding box center [303, 270] width 388 height 25
click at [109, 255] on input "c. Cross-Site Scripting (XSS)" at bounding box center [109, 252] width 0 height 8
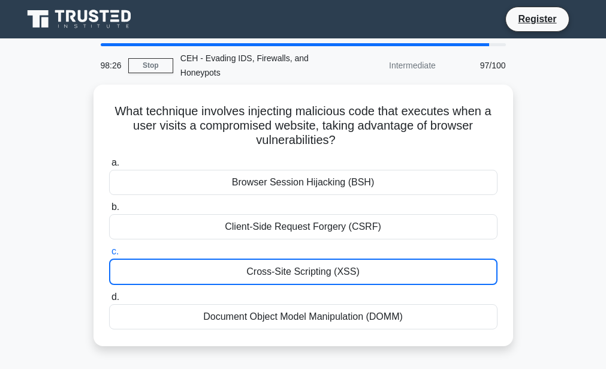
click at [133, 276] on div "Cross-Site Scripting (XSS)" at bounding box center [303, 271] width 388 height 26
click at [109, 255] on input "c. Cross-Site Scripting (XSS)" at bounding box center [109, 252] width 0 height 8
click at [133, 276] on div "Cross-Site Scripting (XSS)" at bounding box center [303, 271] width 388 height 26
click at [109, 255] on input "c. Cross-Site Scripting (XSS)" at bounding box center [109, 252] width 0 height 8
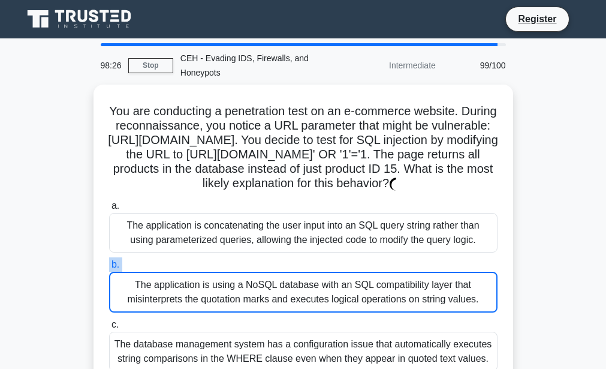
click at [133, 276] on label "b. The application is using a NoSQL database with an SQL compatibility layer th…" at bounding box center [303, 284] width 388 height 55
click at [109, 269] on input "b. The application is using a NoSQL database with an SQL compatibility layer th…" at bounding box center [109, 265] width 0 height 8
click at [133, 276] on label "b. The application is using a NoSQL database with an SQL compatibility layer th…" at bounding box center [303, 284] width 388 height 55
click at [109, 269] on input "b. The application is using a NoSQL database with an SQL compatibility layer th…" at bounding box center [109, 265] width 0 height 8
click at [133, 276] on label "b. The application is using a NoSQL database with an SQL compatibility layer th…" at bounding box center [303, 284] width 388 height 55
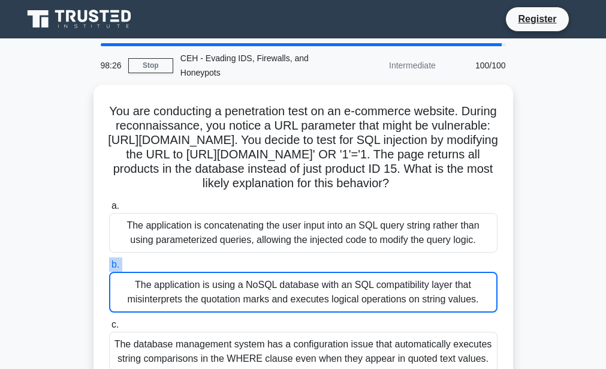
click at [109, 269] on input "b. The application is using a NoSQL database with an SQL compatibility layer th…" at bounding box center [109, 265] width 0 height 8
click at [133, 276] on label "b. The application is using a NoSQL database with an SQL compatibility layer th…" at bounding box center [303, 284] width 388 height 55
click at [109, 269] on input "b. The application is using a NoSQL database with an SQL compatibility layer th…" at bounding box center [109, 265] width 0 height 8
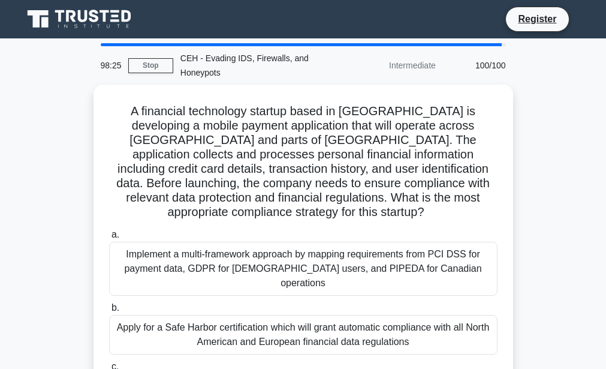
click at [133, 300] on label "b. Apply for a Safe Harbor certification which will grant automatic compliance …" at bounding box center [303, 327] width 388 height 54
click at [109, 304] on input "b. Apply for a Safe Harbor certification which will grant automatic compliance …" at bounding box center [109, 308] width 0 height 8
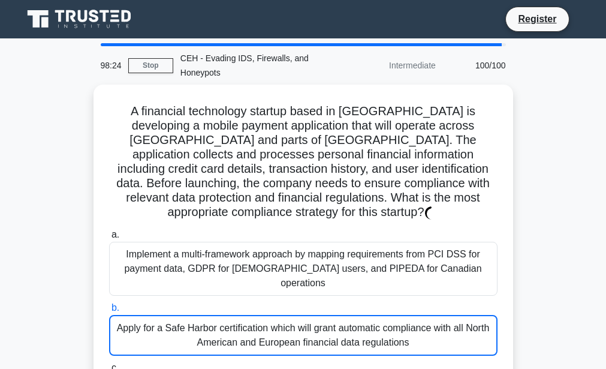
click at [133, 300] on label "b. Apply for a Safe Harbor certification which will grant automatic compliance …" at bounding box center [303, 327] width 388 height 55
click at [109, 304] on input "b. Apply for a Safe Harbor certification which will grant automatic compliance …" at bounding box center [109, 308] width 0 height 8
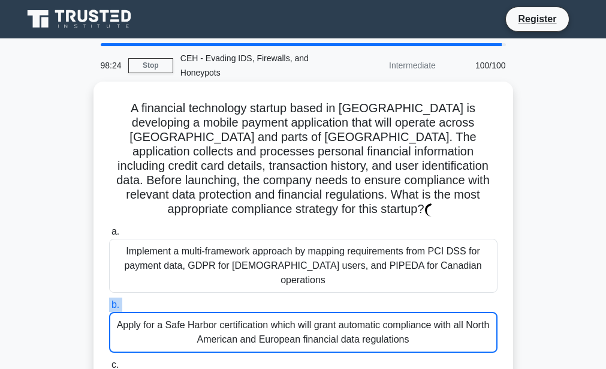
click at [133, 297] on label "b. Apply for a Safe Harbor certification which will grant automatic compliance …" at bounding box center [303, 324] width 388 height 55
click at [109, 301] on input "b. Apply for a Safe Harbor certification which will grant automatic compliance …" at bounding box center [109, 305] width 0 height 8
click at [133, 297] on label "b. Apply for a Safe Harbor certification which will grant automatic compliance …" at bounding box center [303, 324] width 388 height 55
click at [109, 301] on input "b. Apply for a Safe Harbor certification which will grant automatic compliance …" at bounding box center [109, 305] width 0 height 8
click at [133, 297] on label "b. Apply for a Safe Harbor certification which will grant automatic compliance …" at bounding box center [303, 324] width 388 height 55
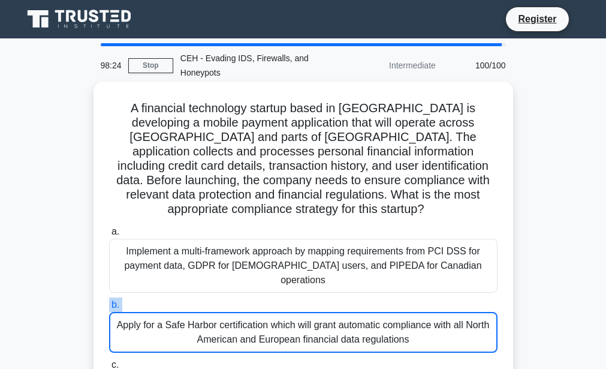
click at [109, 301] on input "b. Apply for a Safe Harbor certification which will grant automatic compliance …" at bounding box center [109, 305] width 0 height 8
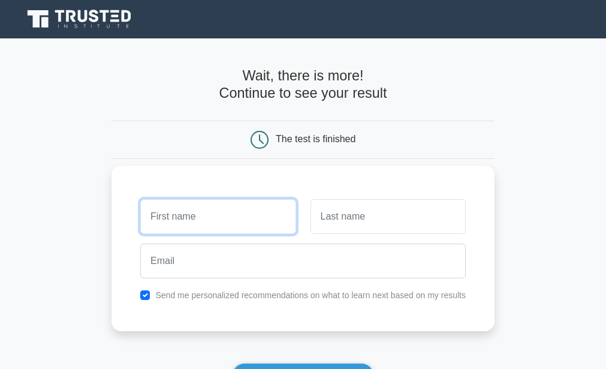
click at [191, 220] on input "text" at bounding box center [217, 216] width 155 height 35
type input "مجمد"
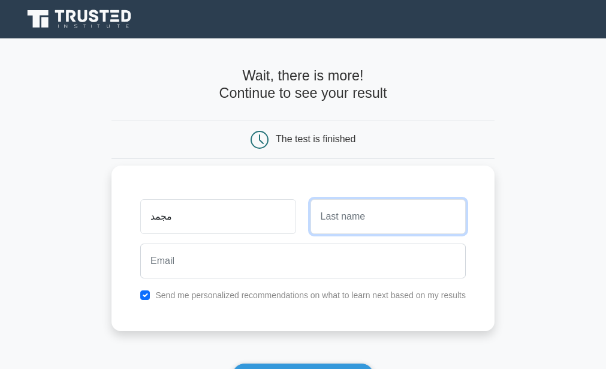
click at [359, 228] on input "text" at bounding box center [388, 216] width 155 height 35
type input "محمد"
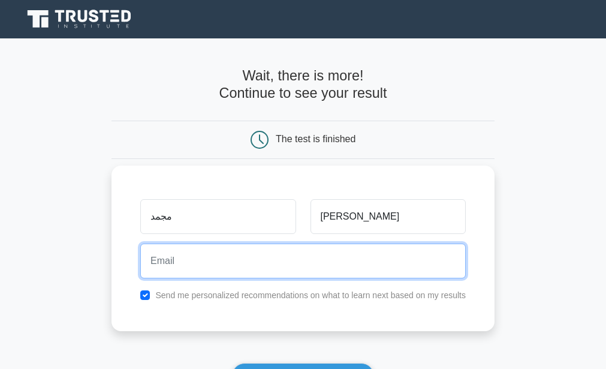
click at [327, 278] on input "email" at bounding box center [303, 260] width 326 height 35
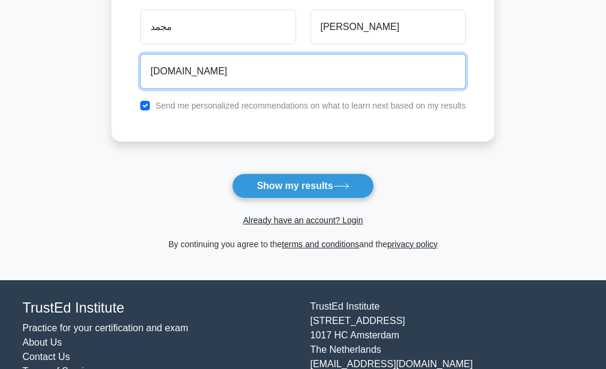
scroll to position [233, 0]
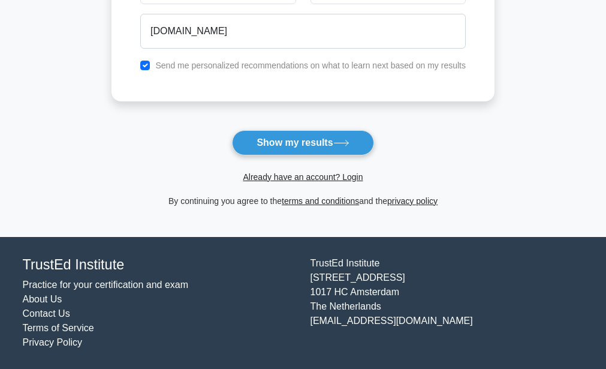
click at [323, 129] on form "Wait, there is more! Continue to see your result The test is finished مجمد" at bounding box center [303, 21] width 383 height 373
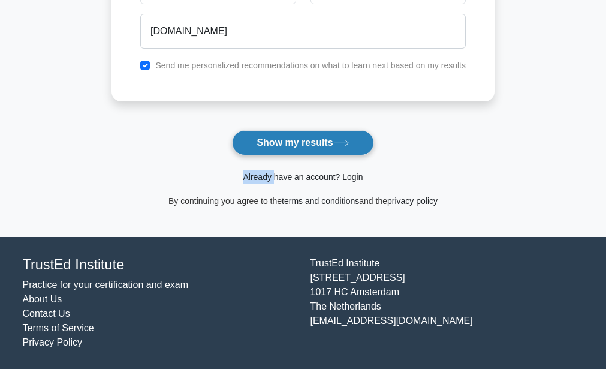
click at [323, 147] on button "Show my results" at bounding box center [302, 142] width 141 height 25
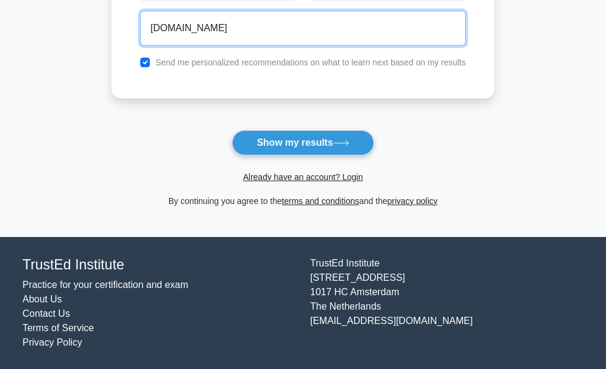
click at [346, 44] on input "mojemoremojemoregmail.COM" at bounding box center [303, 28] width 326 height 35
click at [238, 31] on input "mojemoremojemoregmail.COM" at bounding box center [303, 28] width 326 height 35
click at [232, 130] on button "Show my results" at bounding box center [302, 142] width 141 height 25
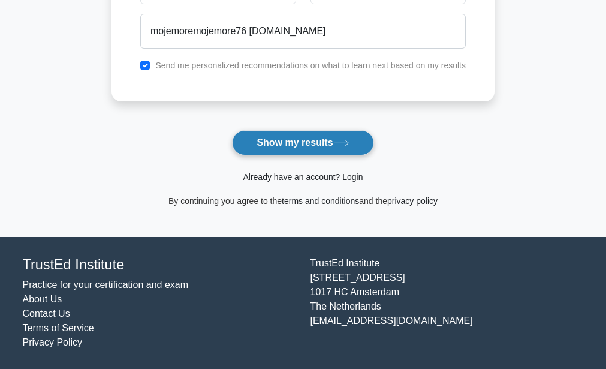
click at [265, 139] on button "Show my results" at bounding box center [302, 142] width 141 height 25
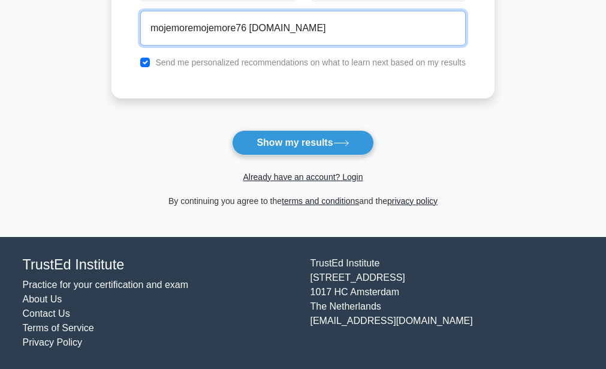
click at [310, 35] on input "mojemoremojemore76 gmail.COM" at bounding box center [303, 28] width 326 height 35
type input "m"
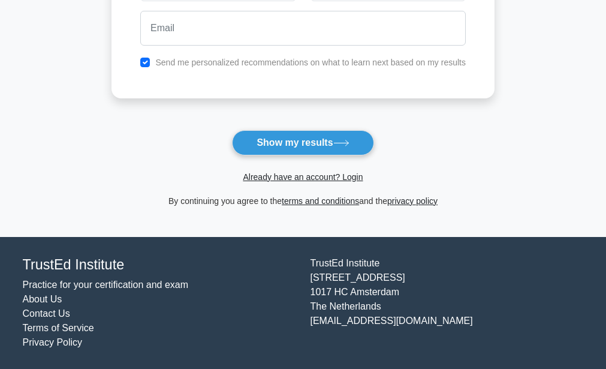
click at [245, 45] on div at bounding box center [303, 28] width 340 height 44
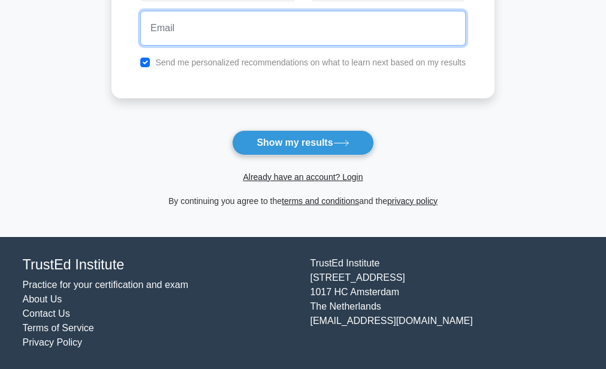
click at [260, 20] on input "email" at bounding box center [303, 28] width 326 height 35
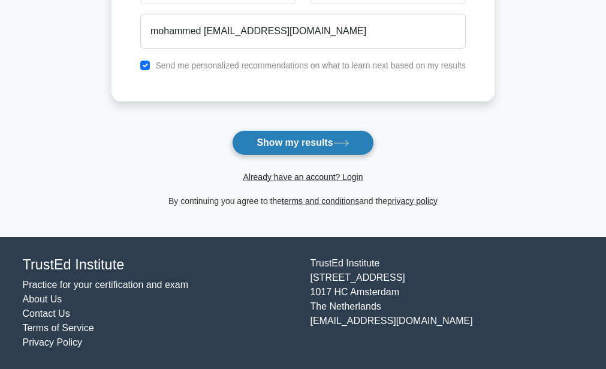
click at [288, 140] on button "Show my results" at bounding box center [302, 142] width 141 height 25
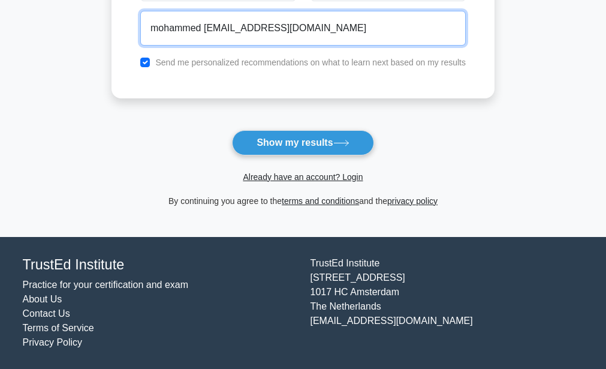
click at [346, 26] on input "mohammed aldabagh@gmail.com" at bounding box center [303, 28] width 326 height 35
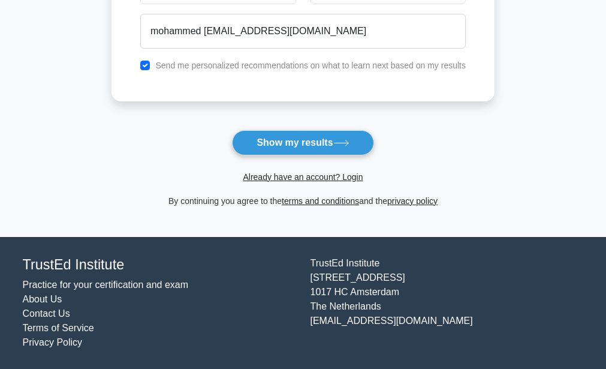
drag, startPoint x: 346, startPoint y: 26, endPoint x: 322, endPoint y: 108, distance: 85.7
click at [322, 108] on form "Wait, there is more! Continue to see your result The test is finished مجمد" at bounding box center [303, 21] width 383 height 373
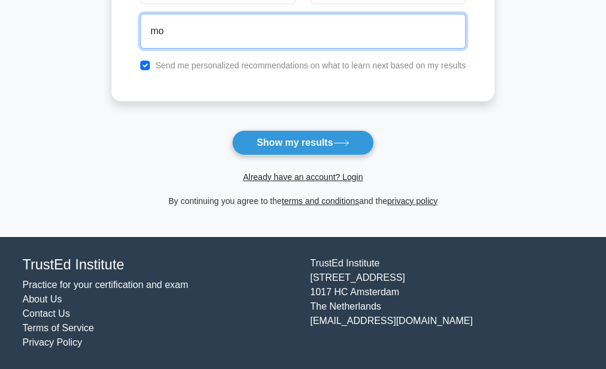
type input "m"
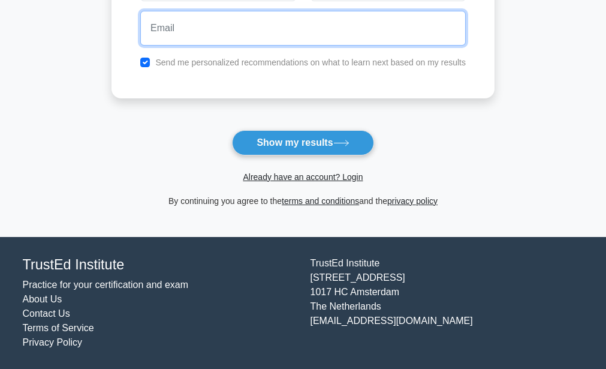
click at [162, 32] on input "email" at bounding box center [303, 28] width 326 height 35
type input "mojemoremojemore78@gmail.com"
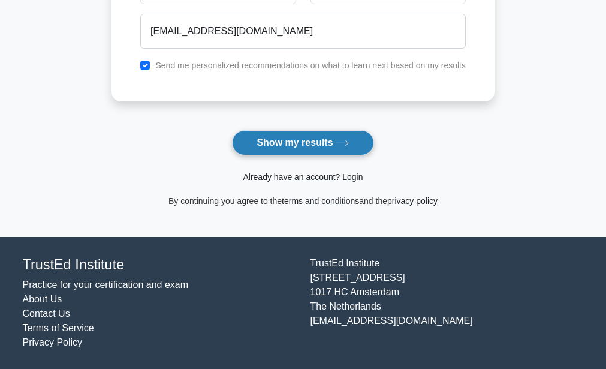
click at [285, 143] on button "Show my results" at bounding box center [302, 142] width 141 height 25
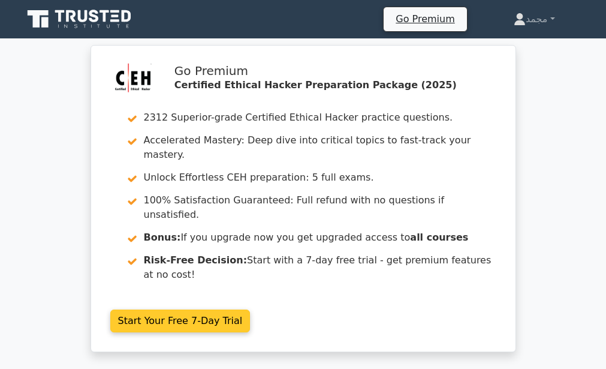
click at [213, 309] on link "Start Your Free 7-Day Trial" at bounding box center [180, 320] width 140 height 23
